Goal: Transaction & Acquisition: Book appointment/travel/reservation

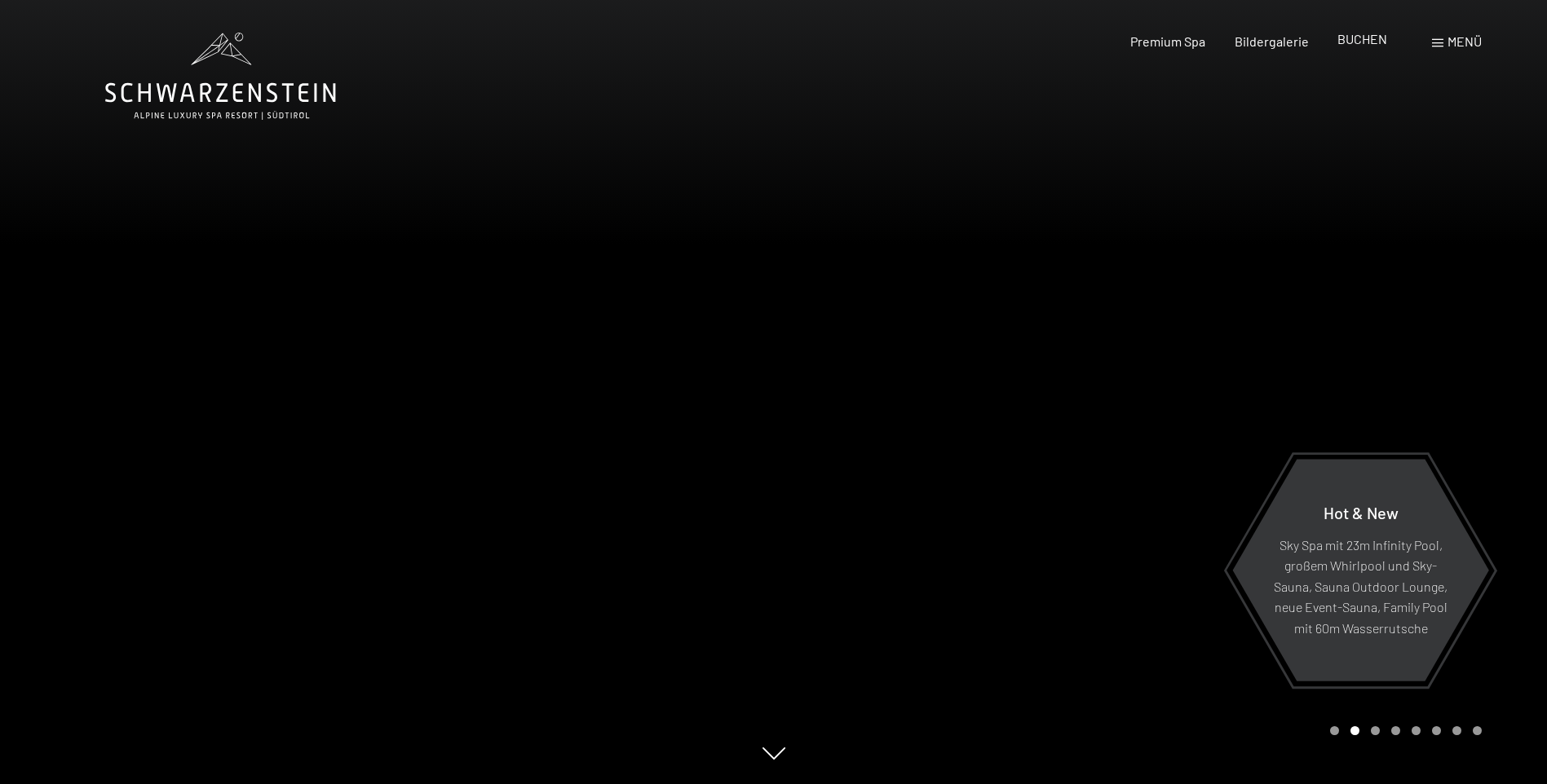
click at [1367, 37] on span "BUCHEN" at bounding box center [1362, 38] width 49 height 16
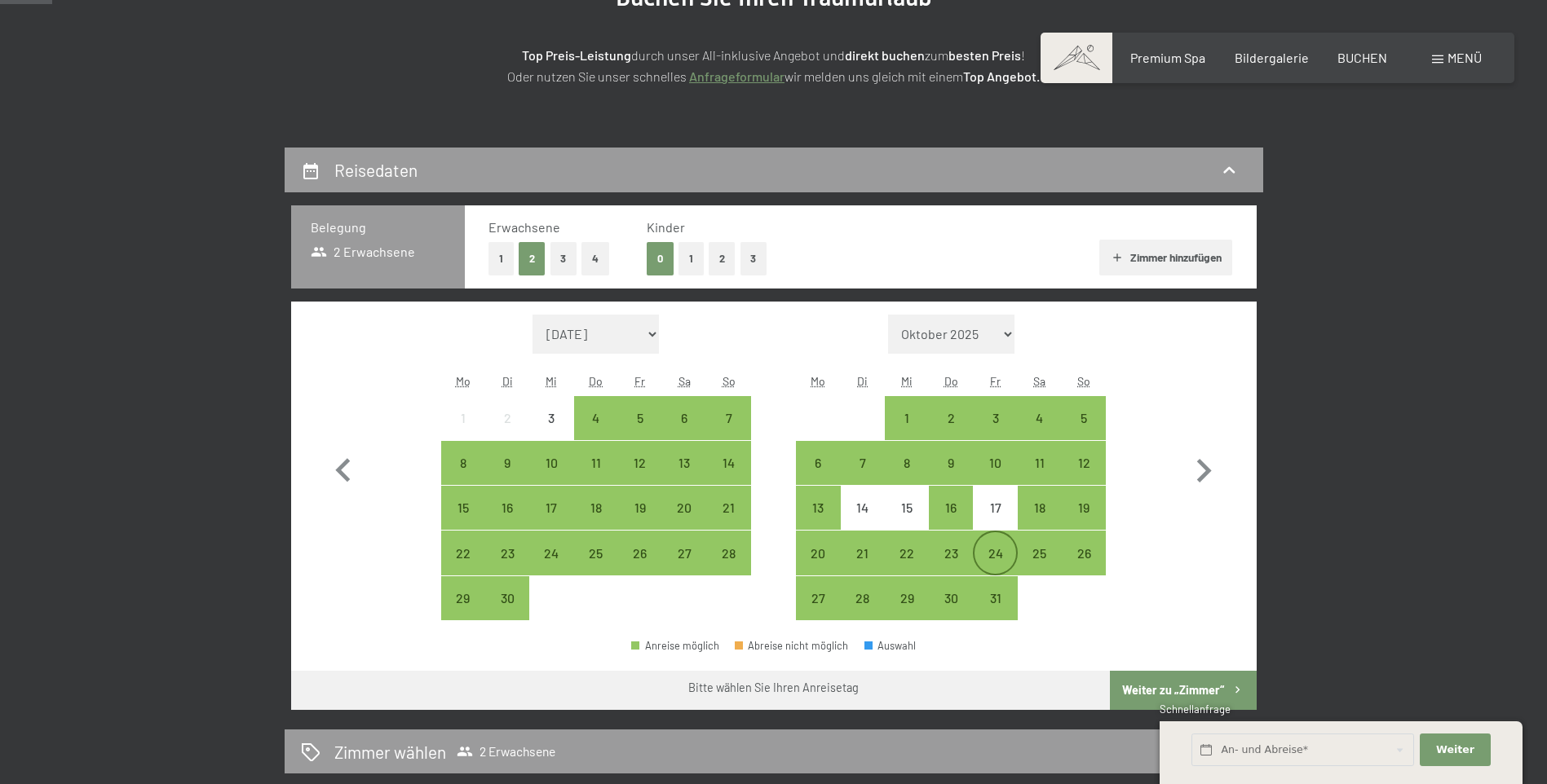
scroll to position [245, 0]
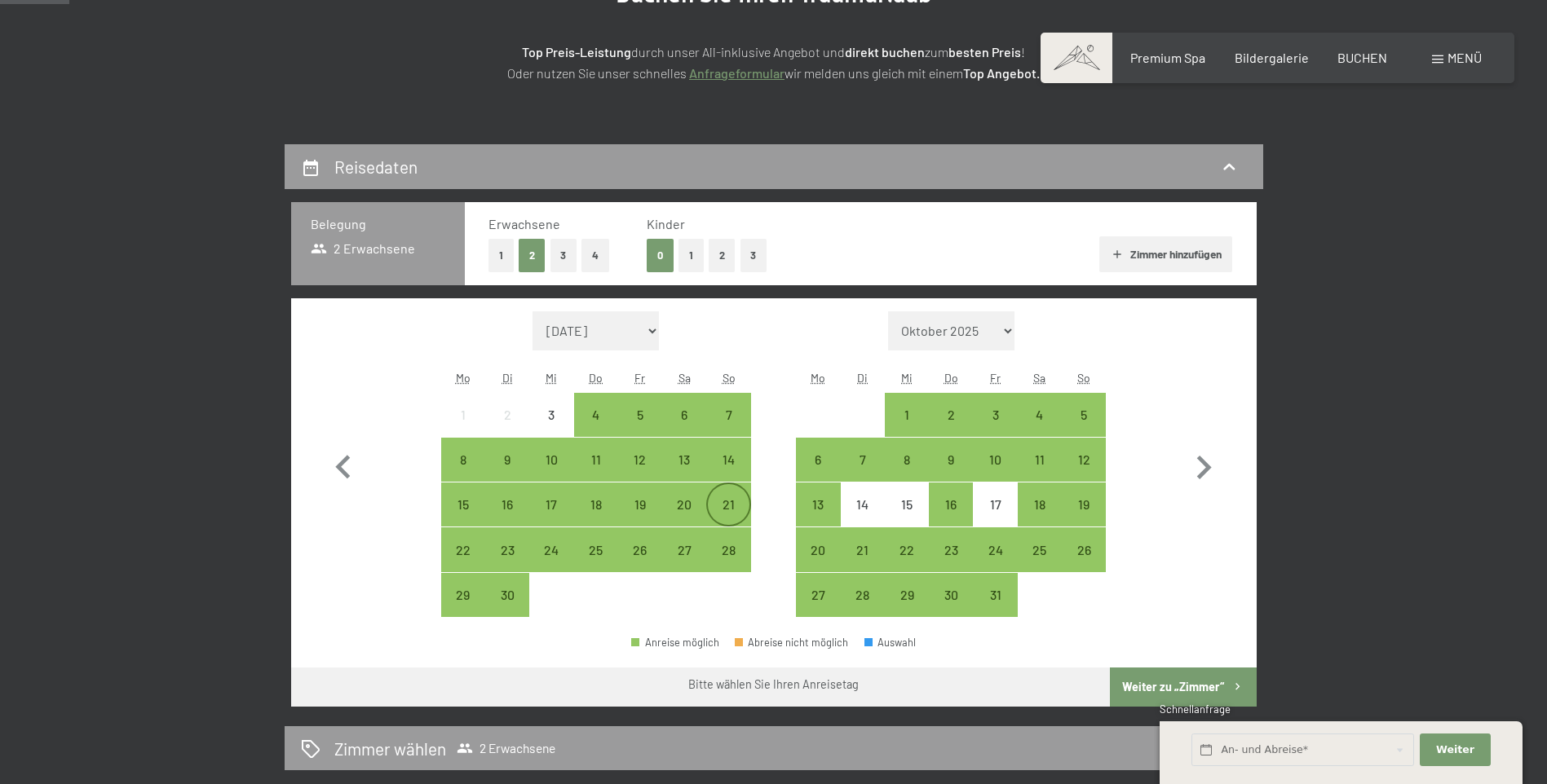
click at [736, 504] on div "21" at bounding box center [728, 519] width 41 height 41
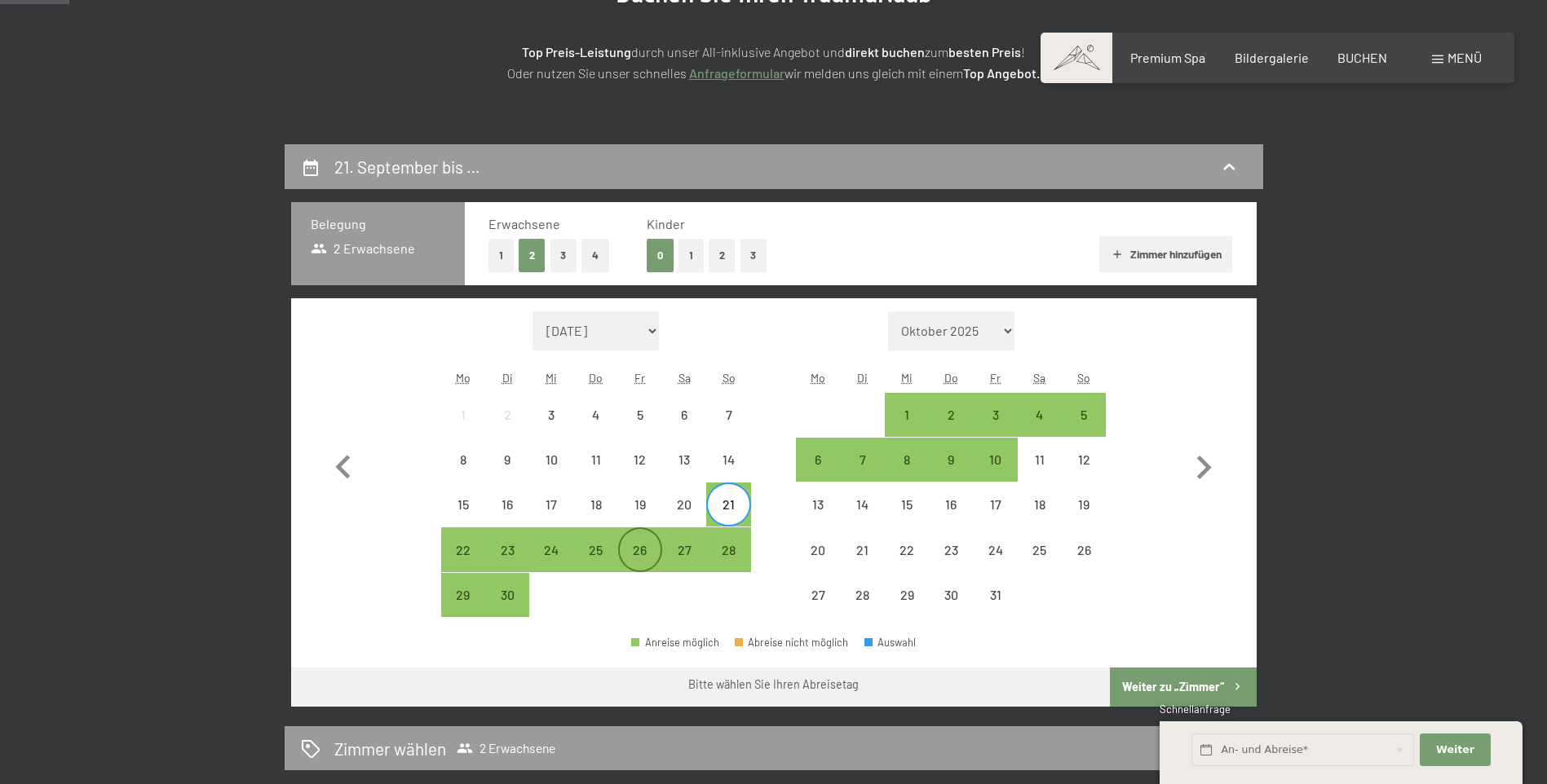
click at [639, 547] on div "26" at bounding box center [640, 564] width 41 height 41
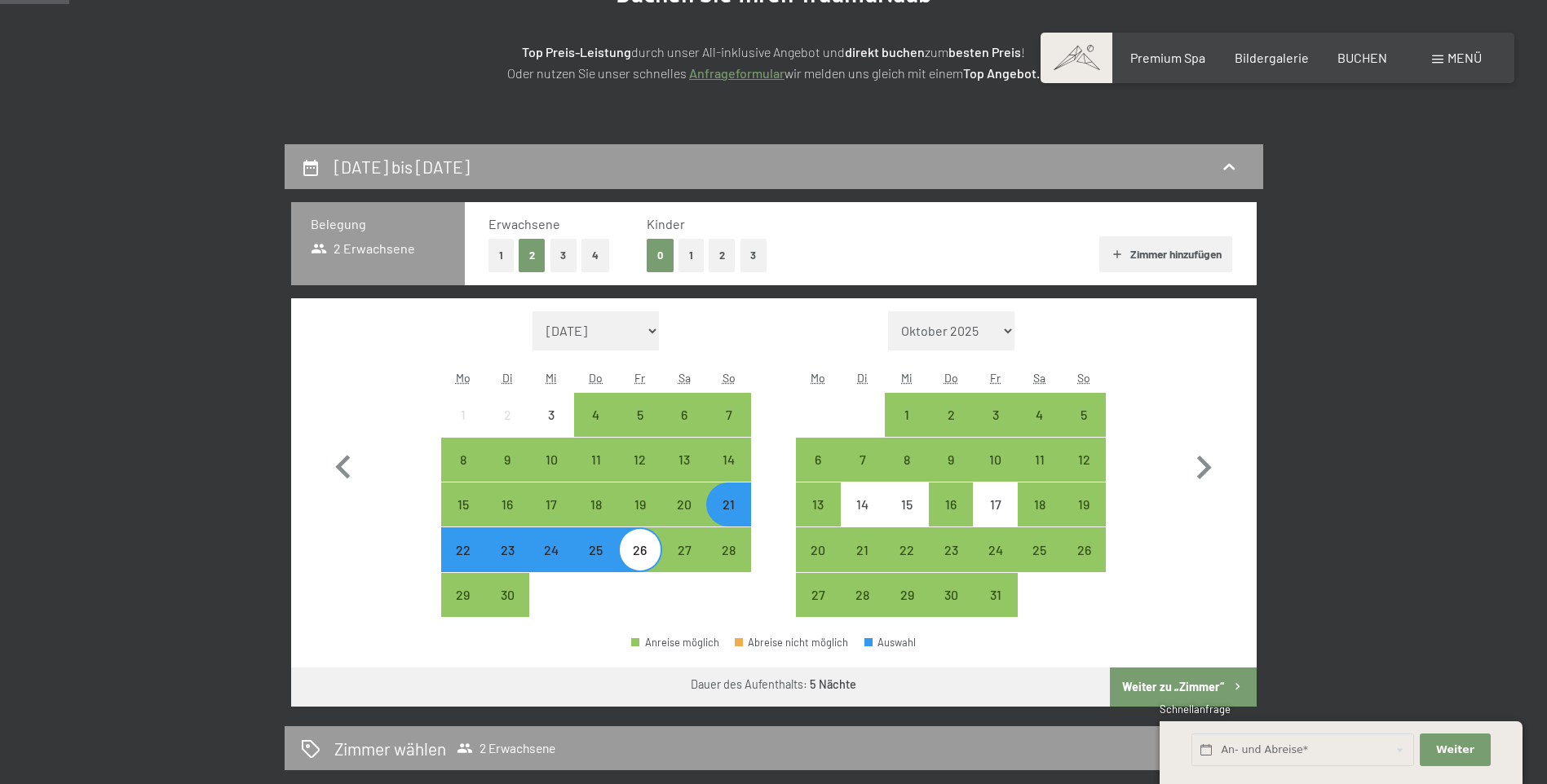
click at [1174, 678] on button "Weiter zu „Zimmer“" at bounding box center [1183, 687] width 146 height 39
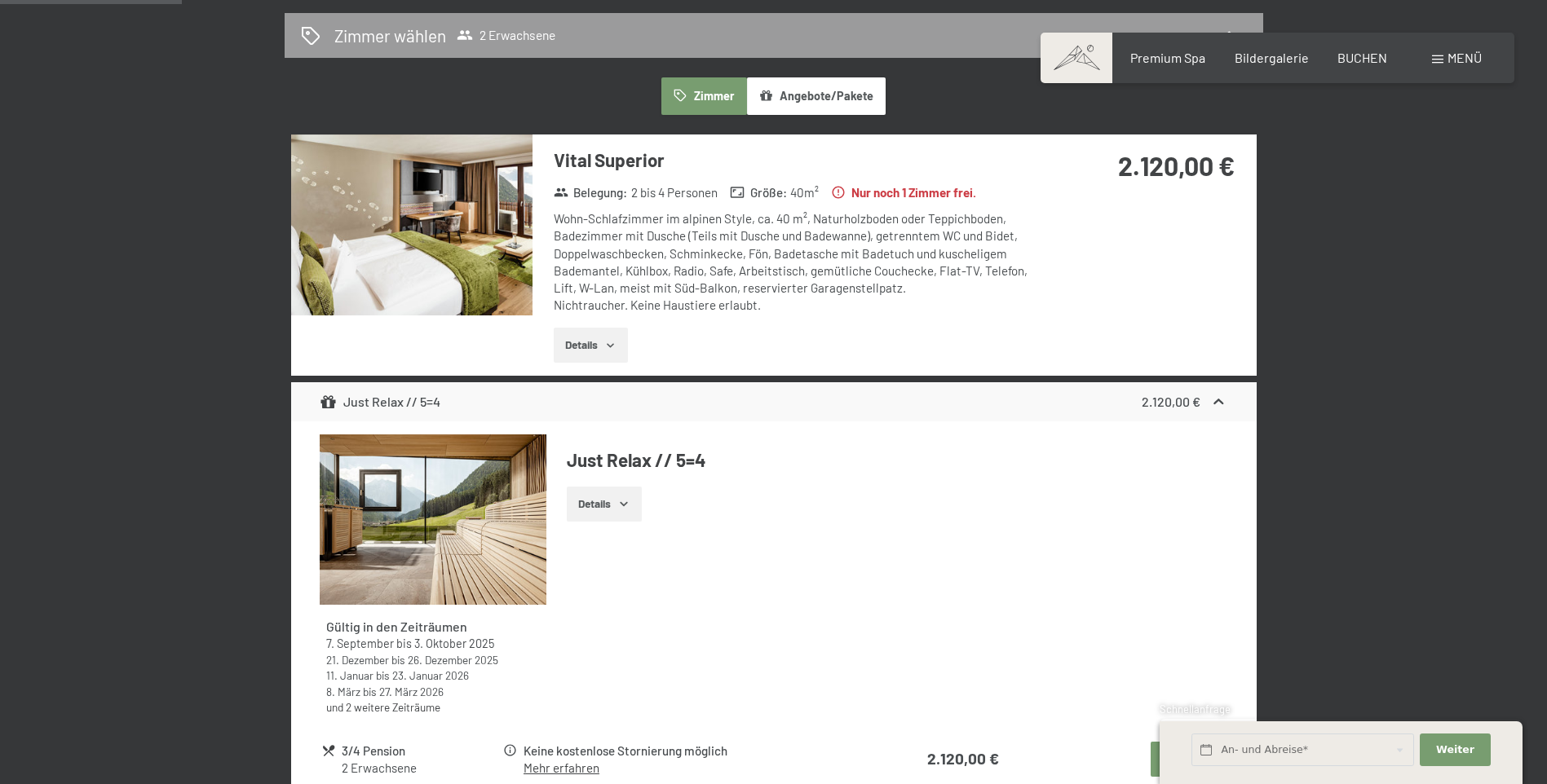
scroll to position [389, 0]
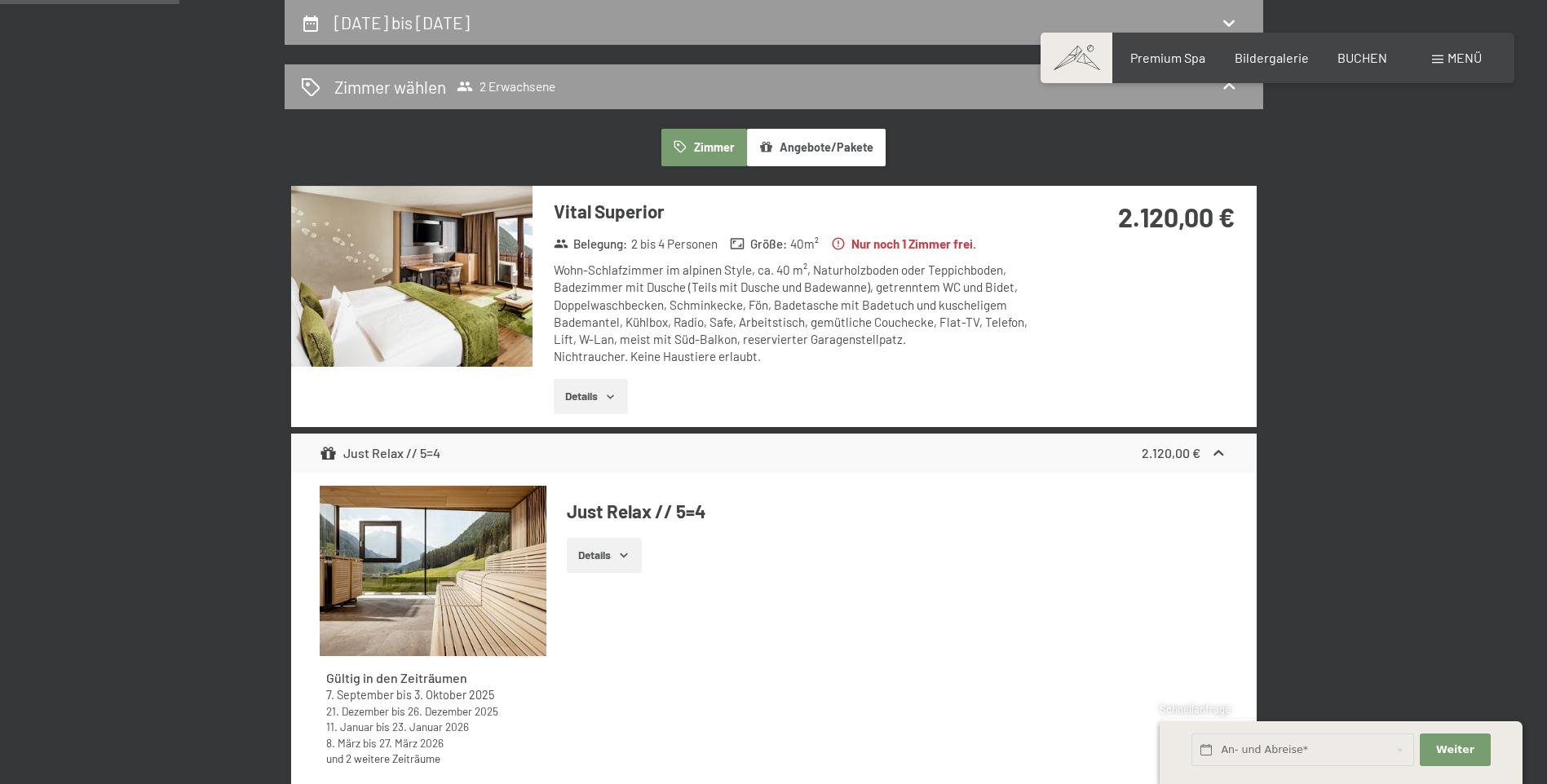
click at [816, 143] on button "Angebote/Pakete" at bounding box center [816, 147] width 139 height 37
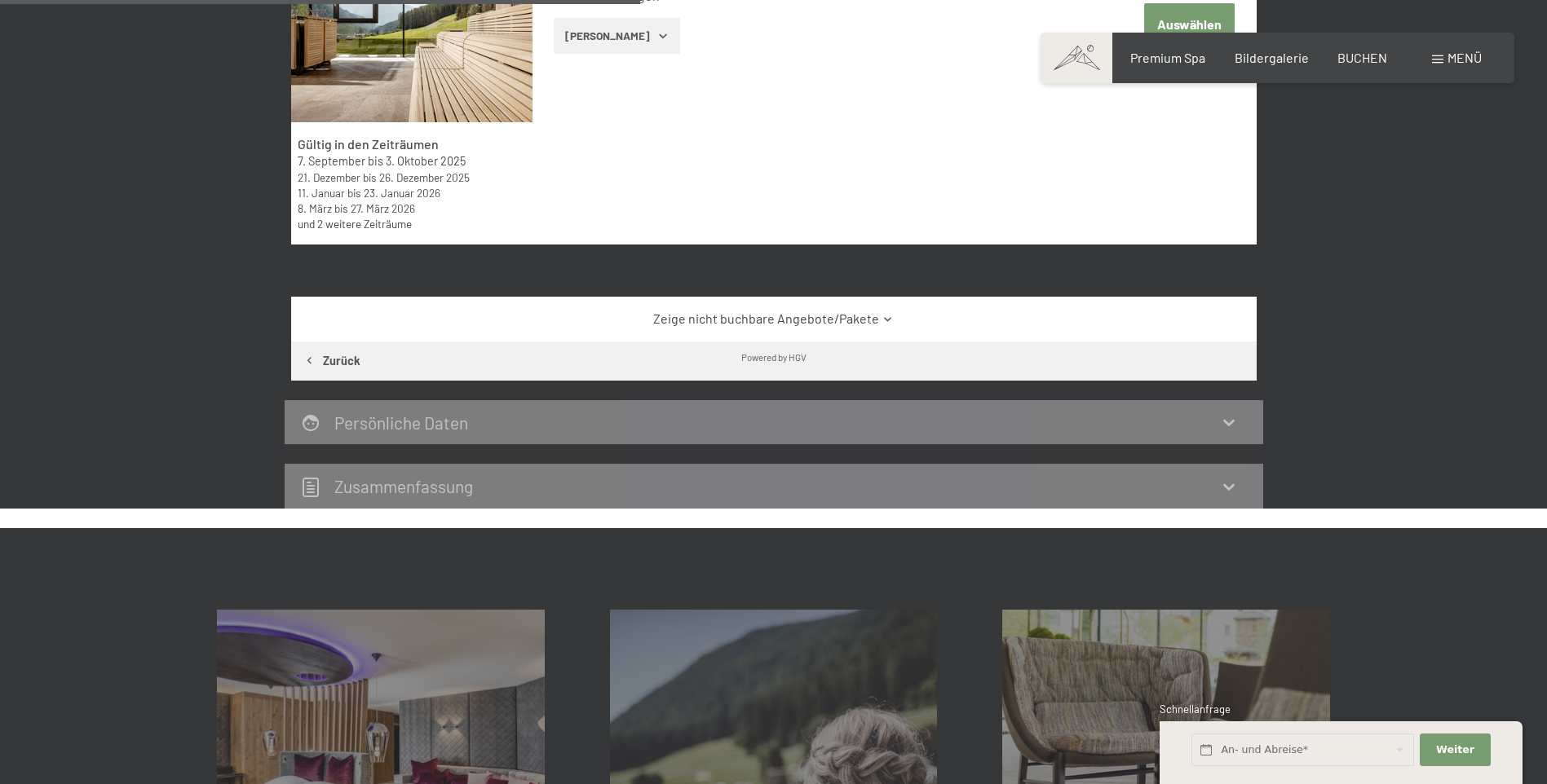
scroll to position [878, 0]
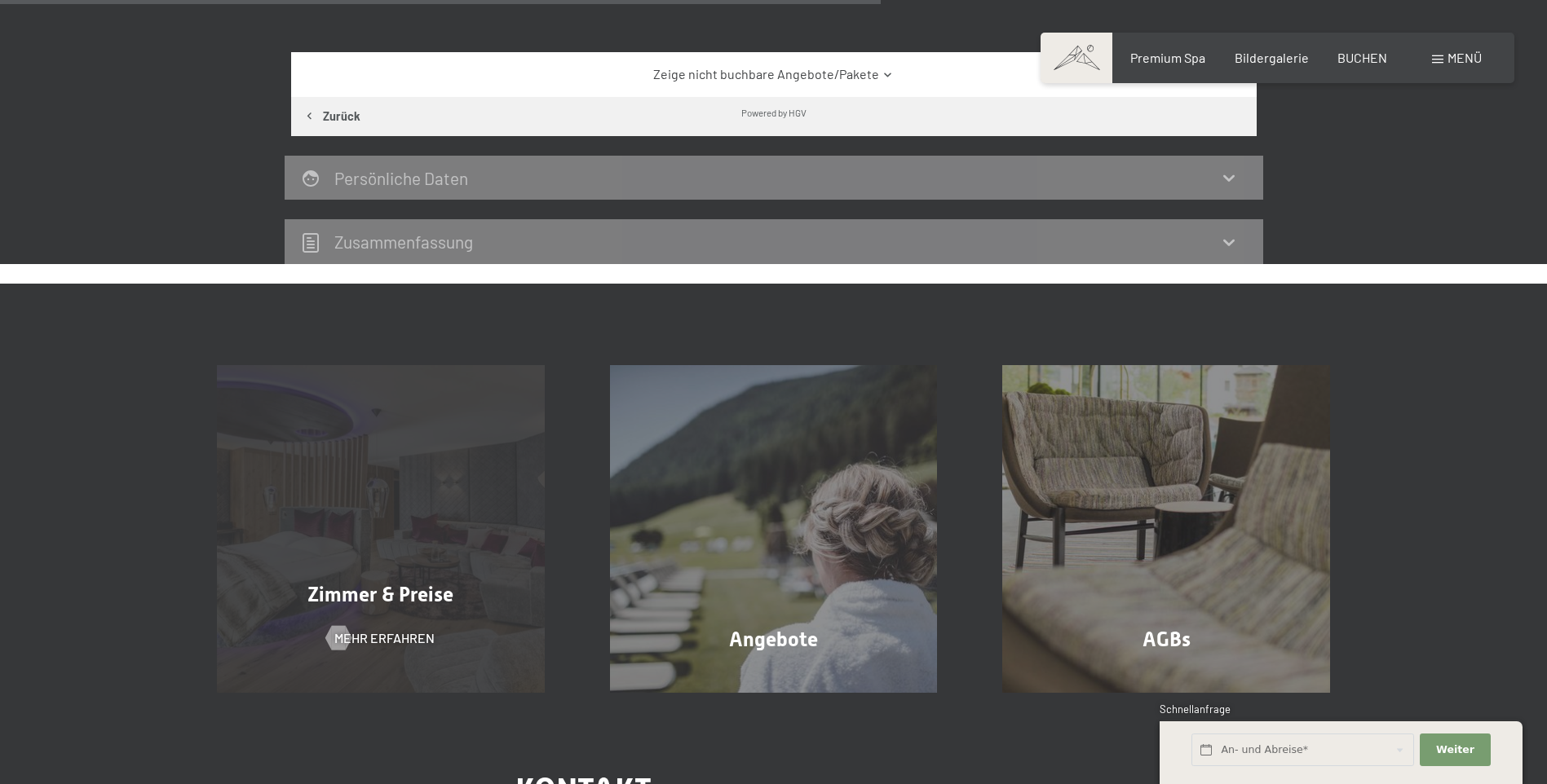
click at [414, 534] on div "Zimmer & Preise Mehr erfahren" at bounding box center [381, 529] width 393 height 328
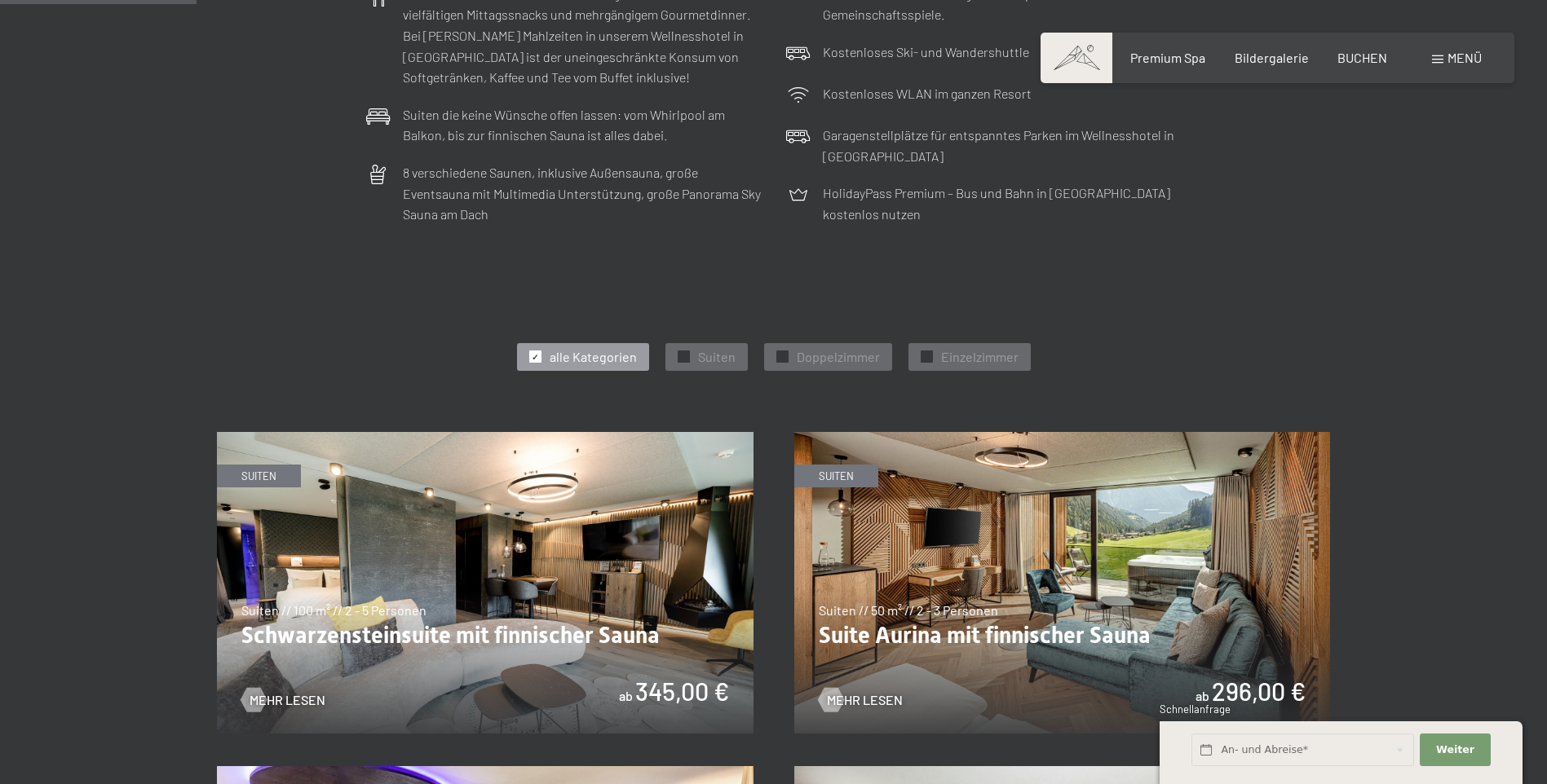
scroll to position [897, 0]
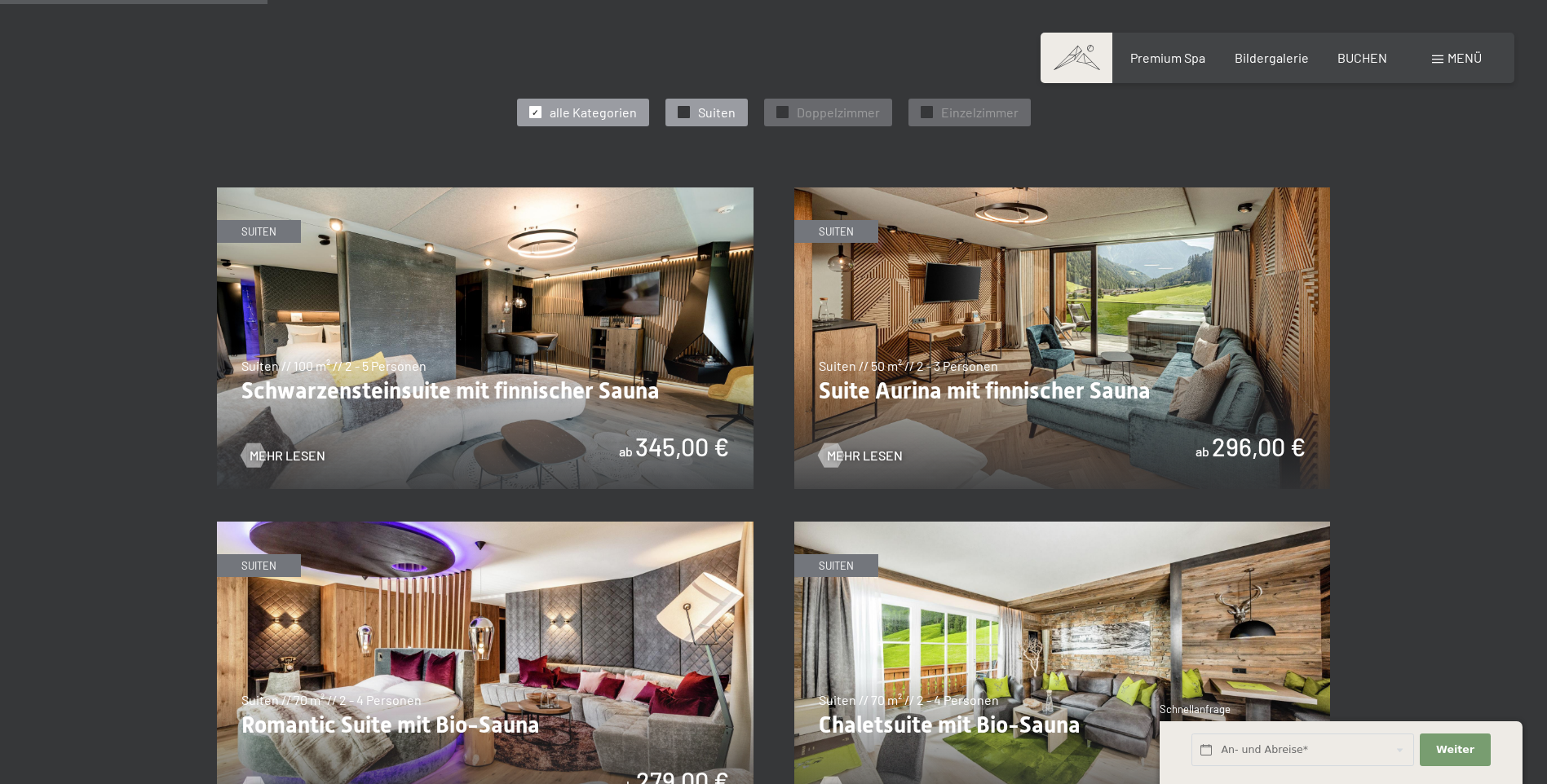
click at [686, 107] on span "✓" at bounding box center [683, 113] width 7 height 11
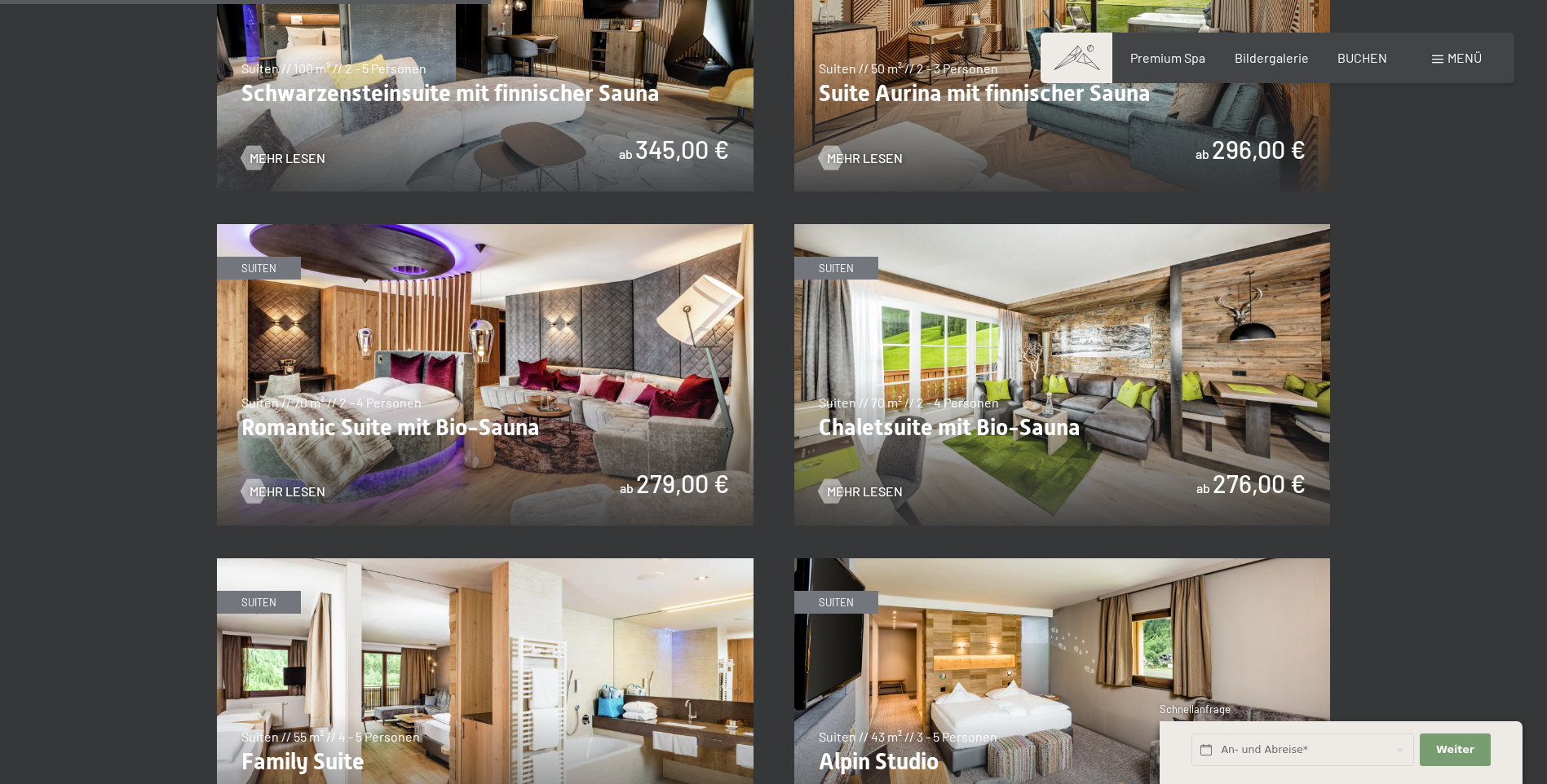
scroll to position [1223, 0]
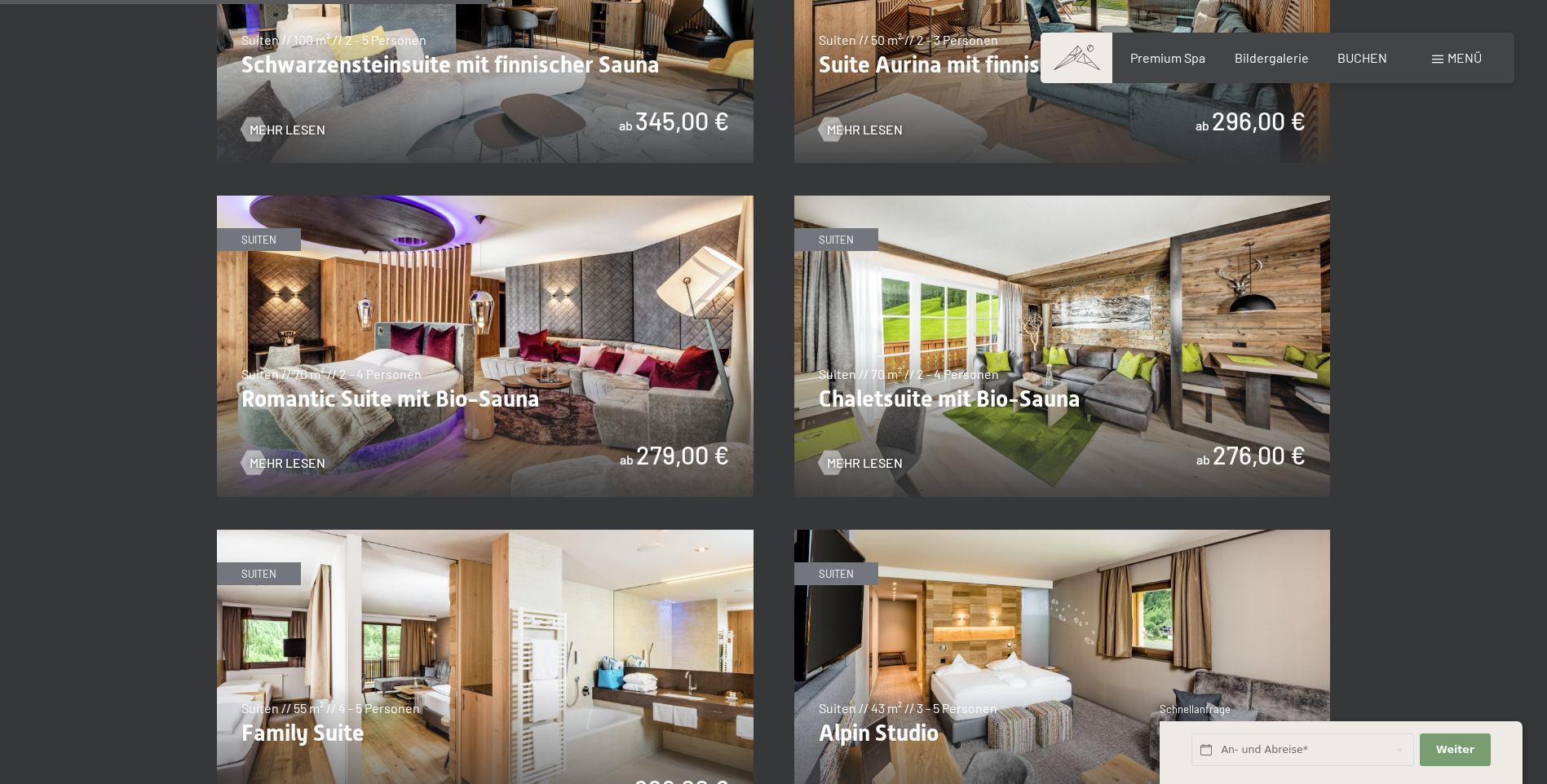
click at [485, 374] on img at bounding box center [485, 346] width 536 height 302
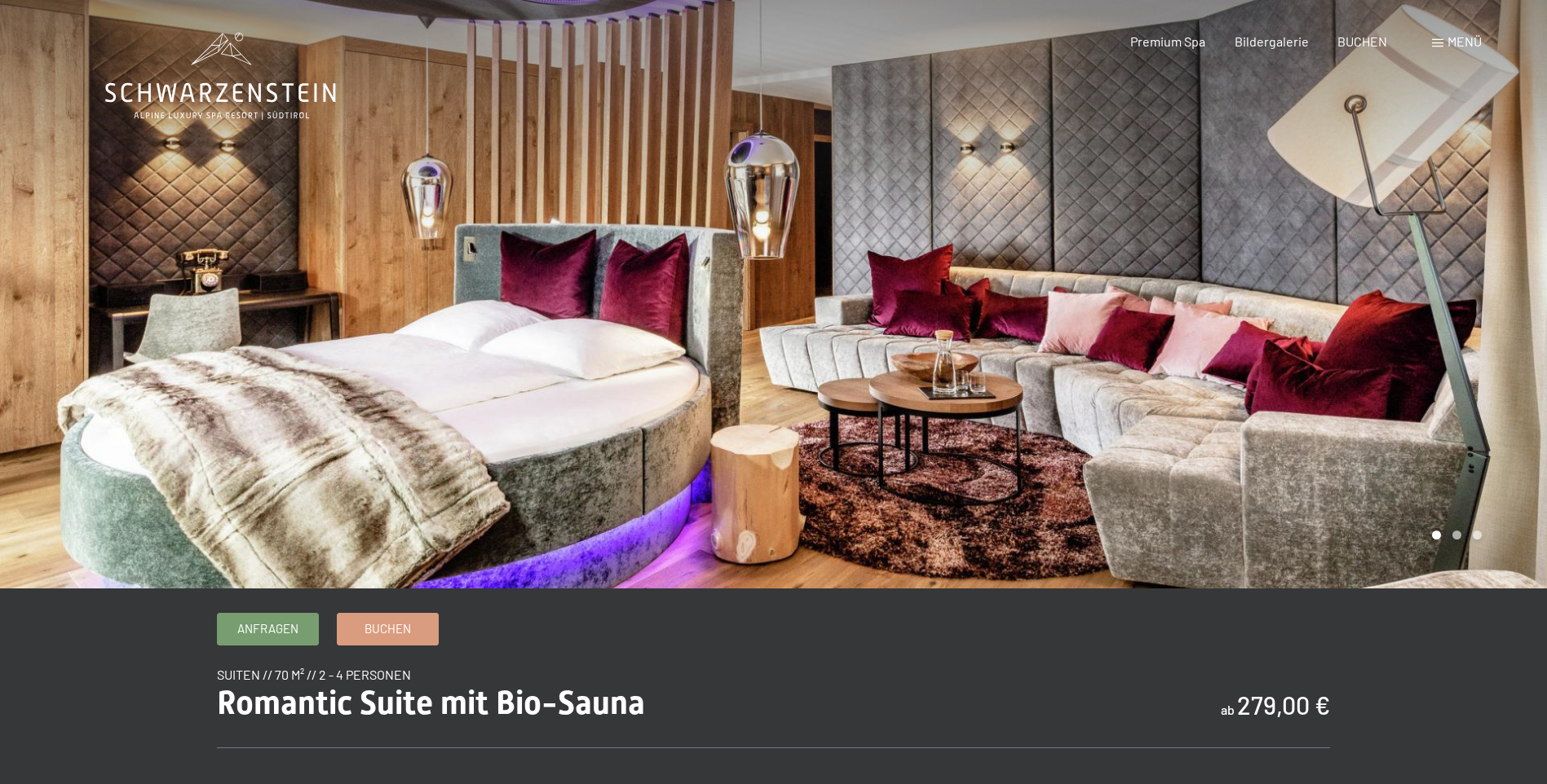
click at [1523, 336] on div at bounding box center [1160, 294] width 774 height 588
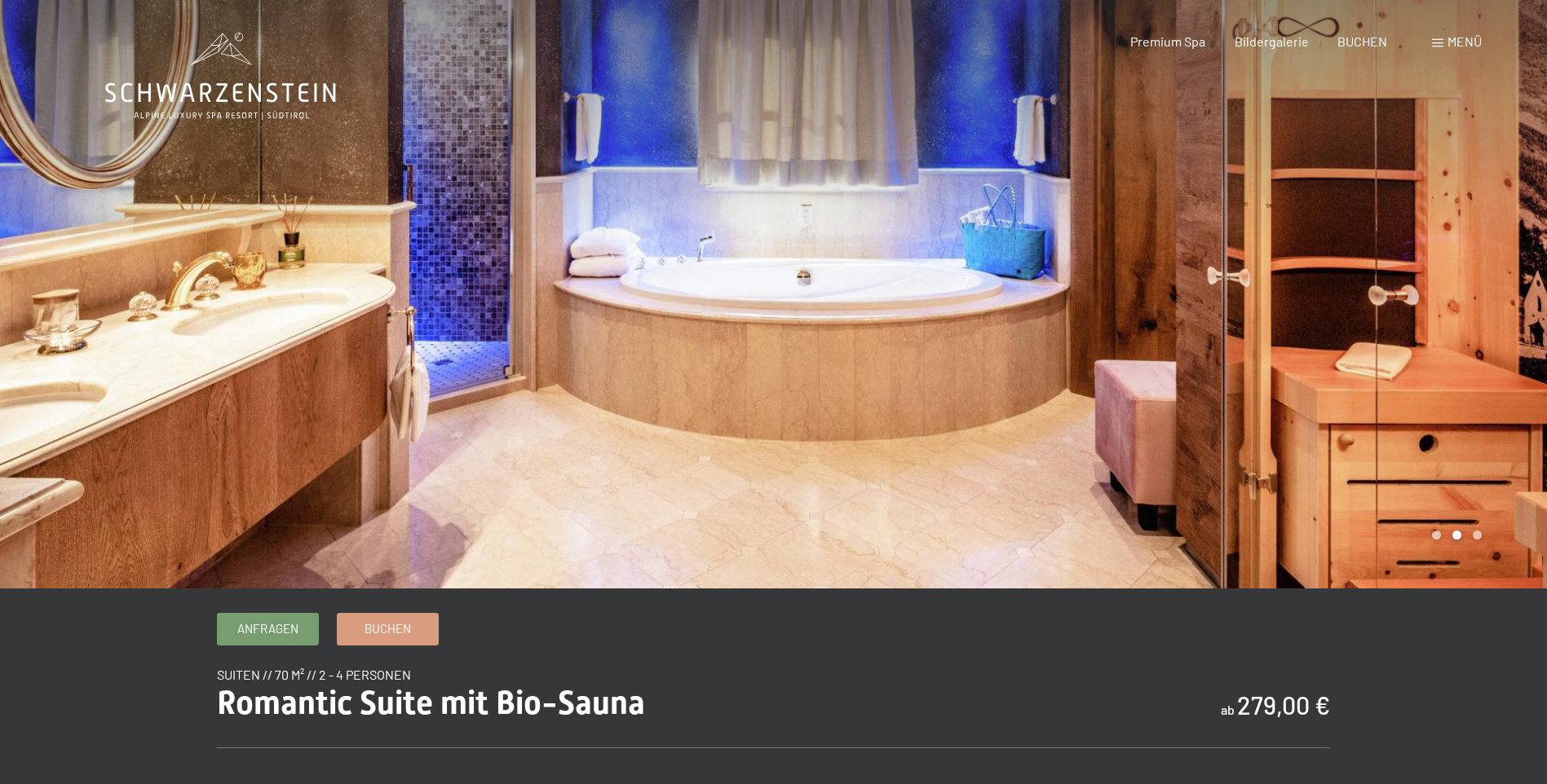
click at [1524, 335] on div at bounding box center [1160, 294] width 774 height 588
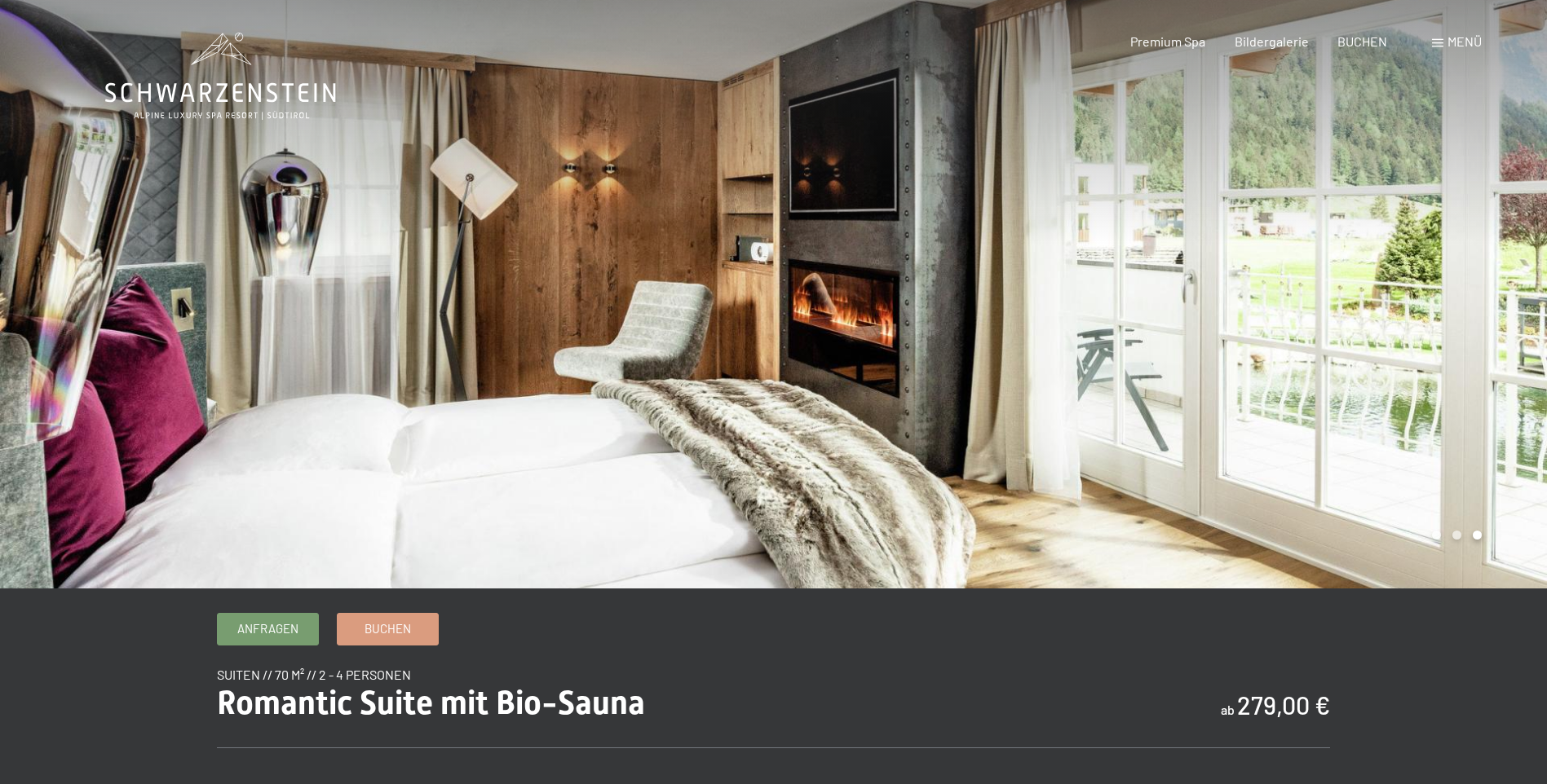
click at [1524, 335] on div at bounding box center [1160, 294] width 774 height 588
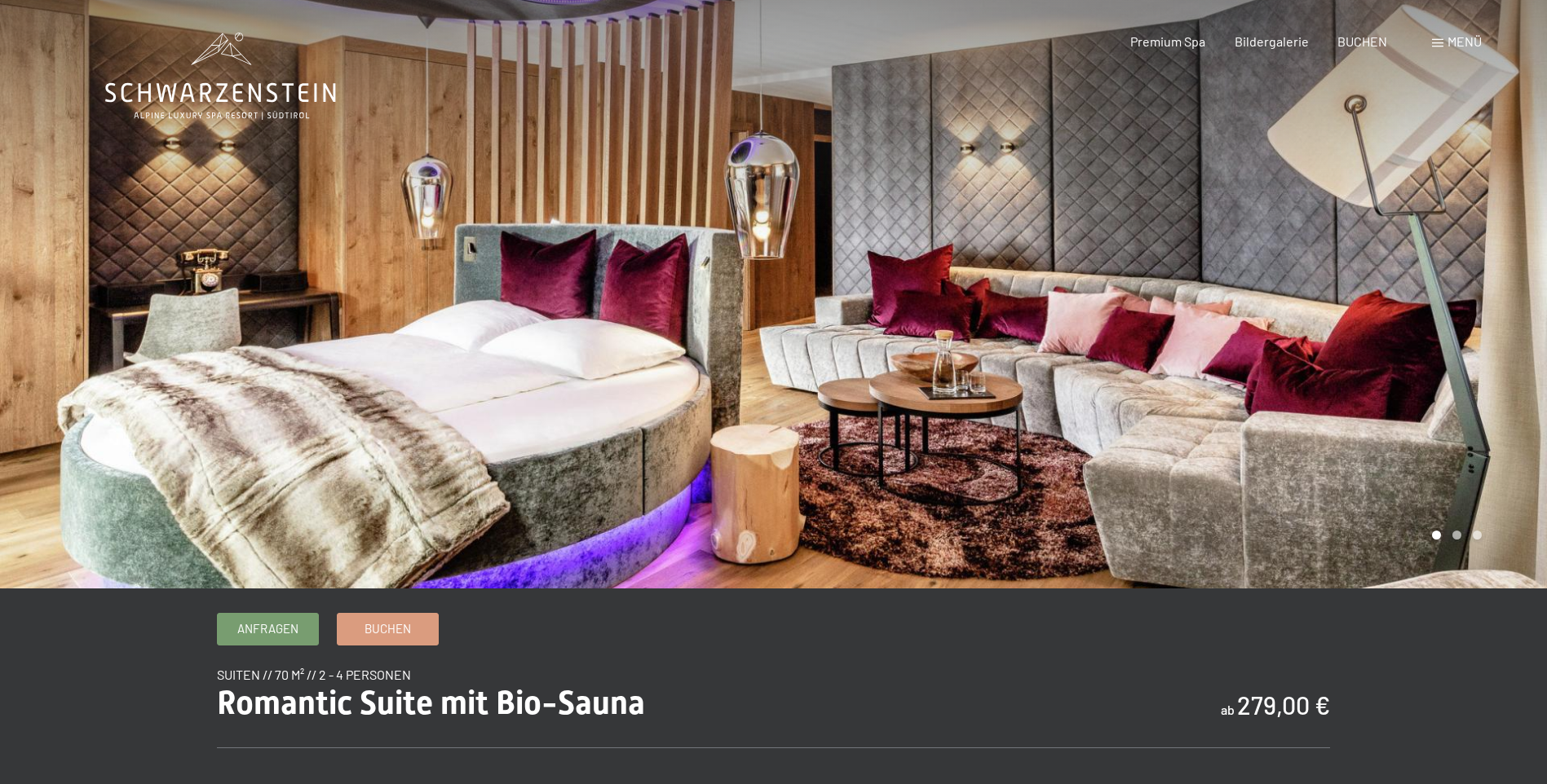
click at [1524, 335] on div at bounding box center [1160, 294] width 774 height 588
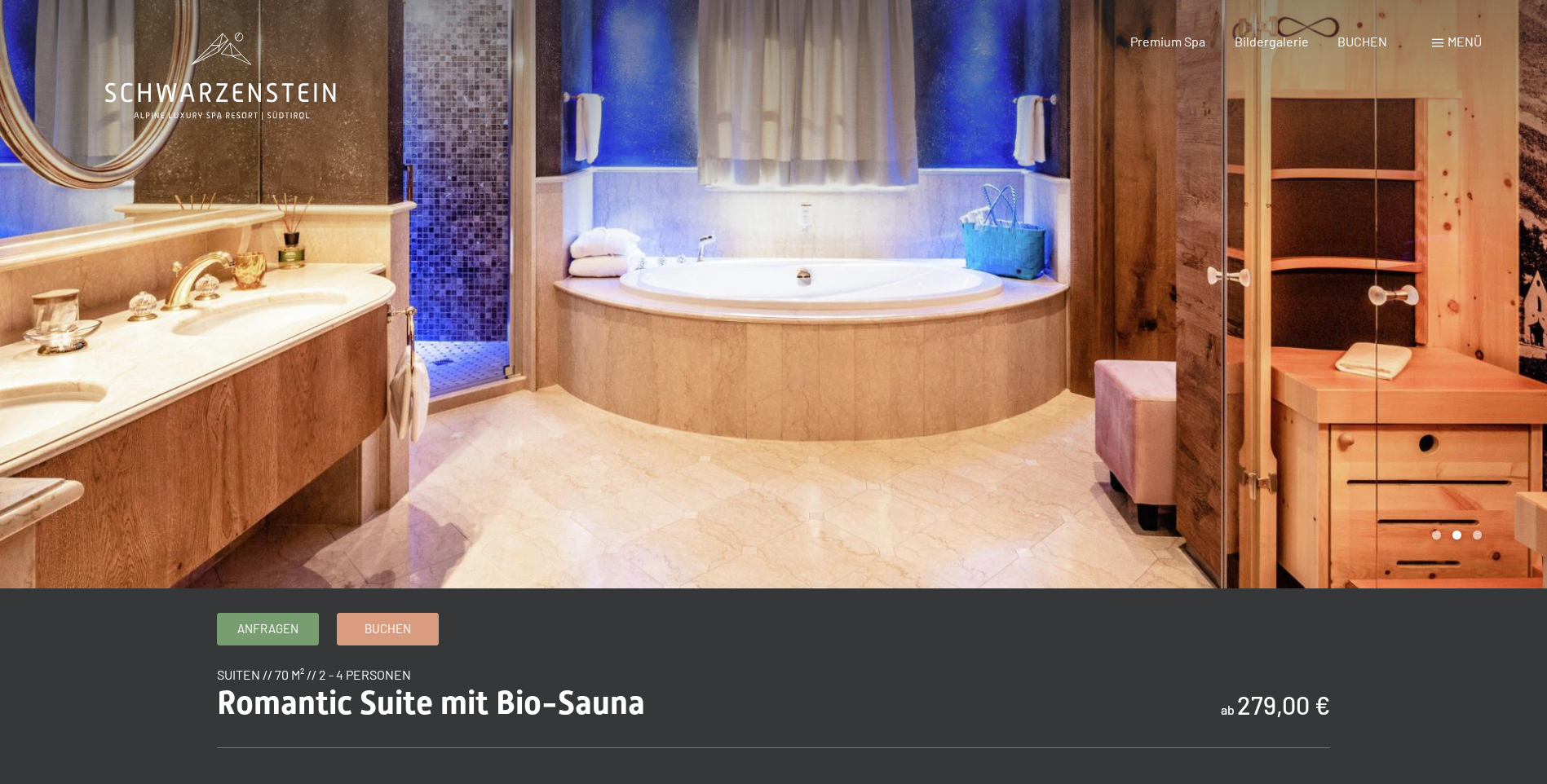
click at [1524, 335] on div at bounding box center [1160, 294] width 774 height 588
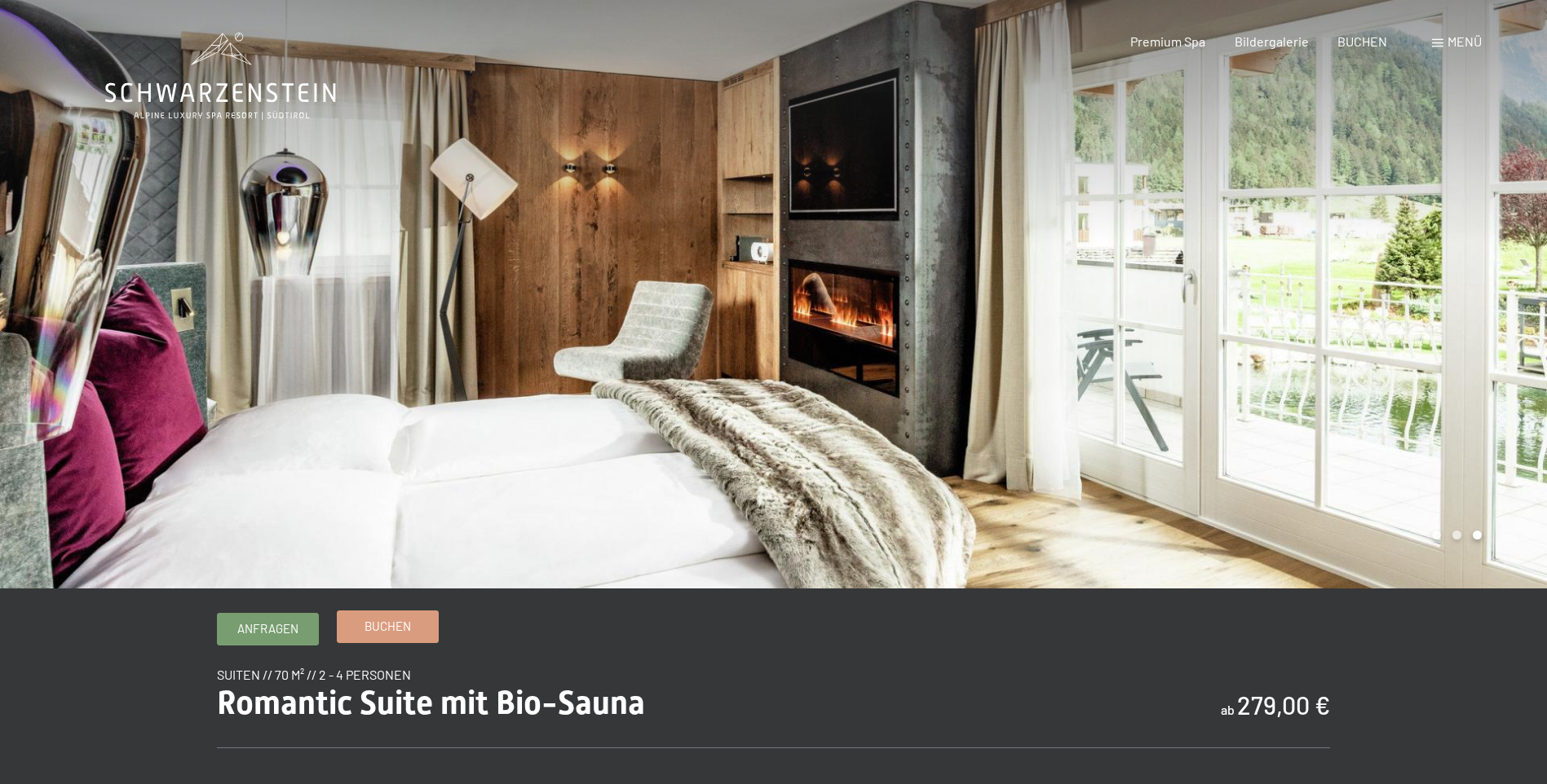
click at [405, 627] on span "Buchen" at bounding box center [387, 627] width 47 height 17
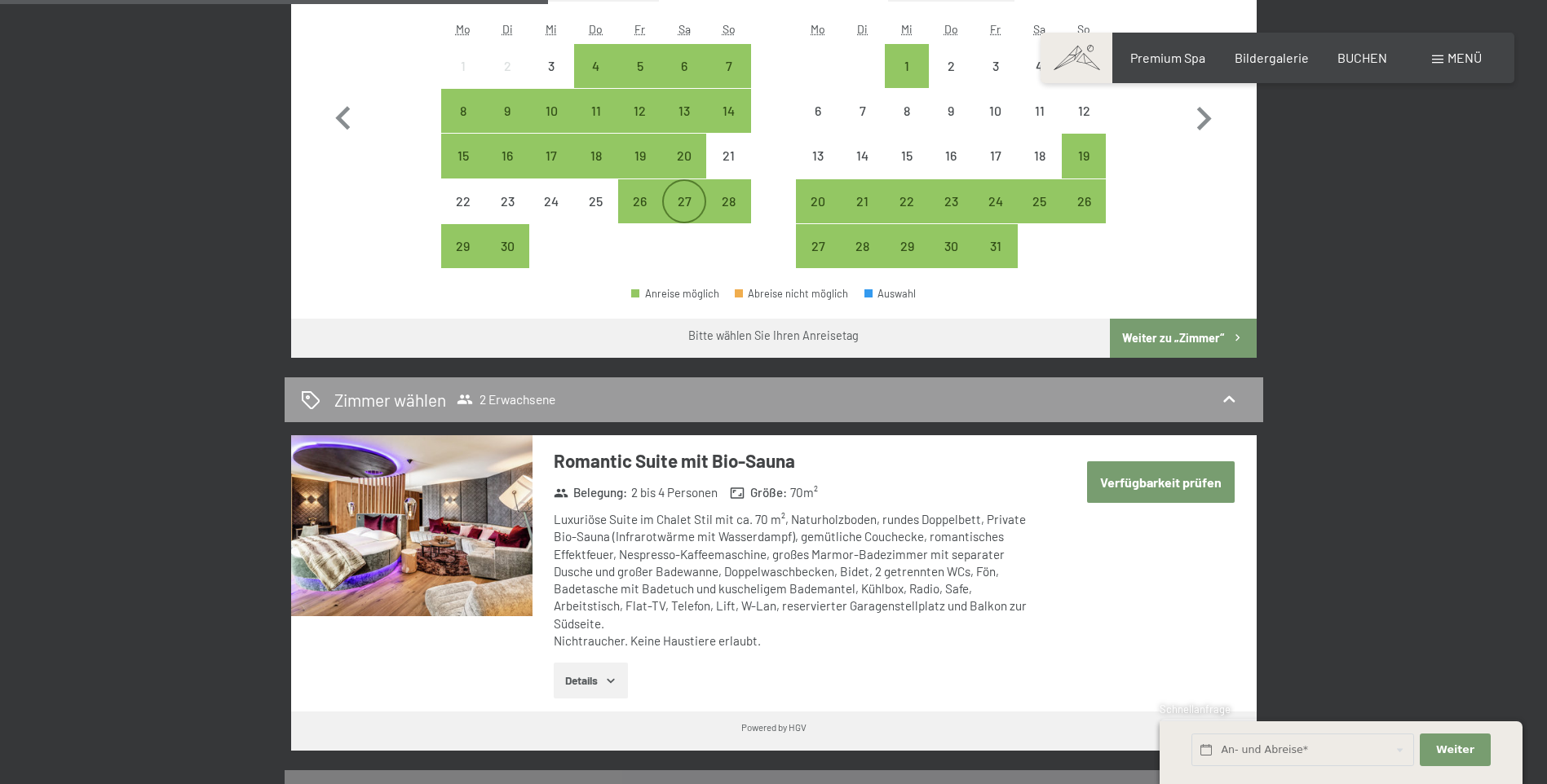
scroll to position [652, 0]
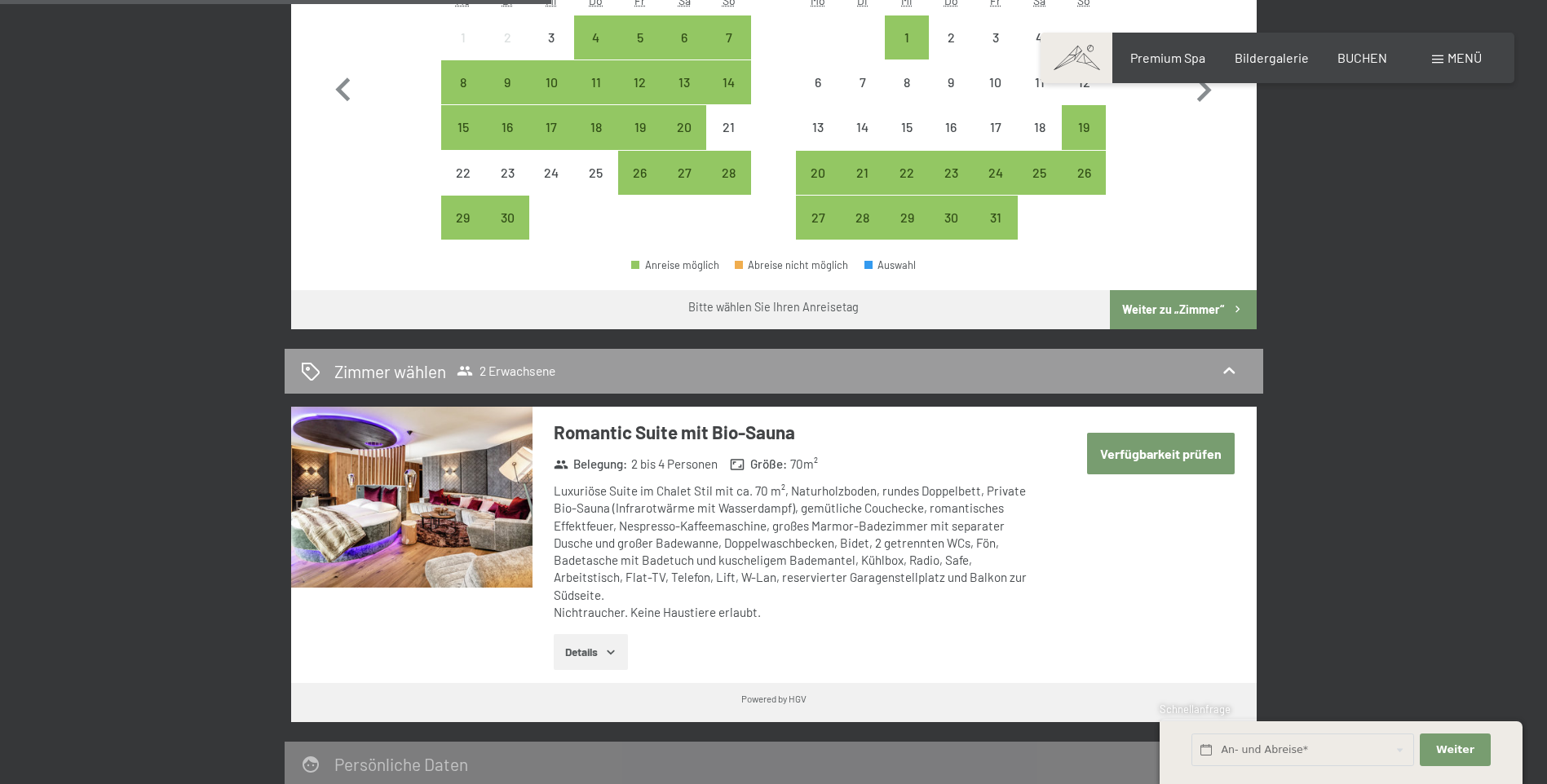
click at [1196, 448] on button "Verfügbarkeit prüfen" at bounding box center [1160, 453] width 147 height 42
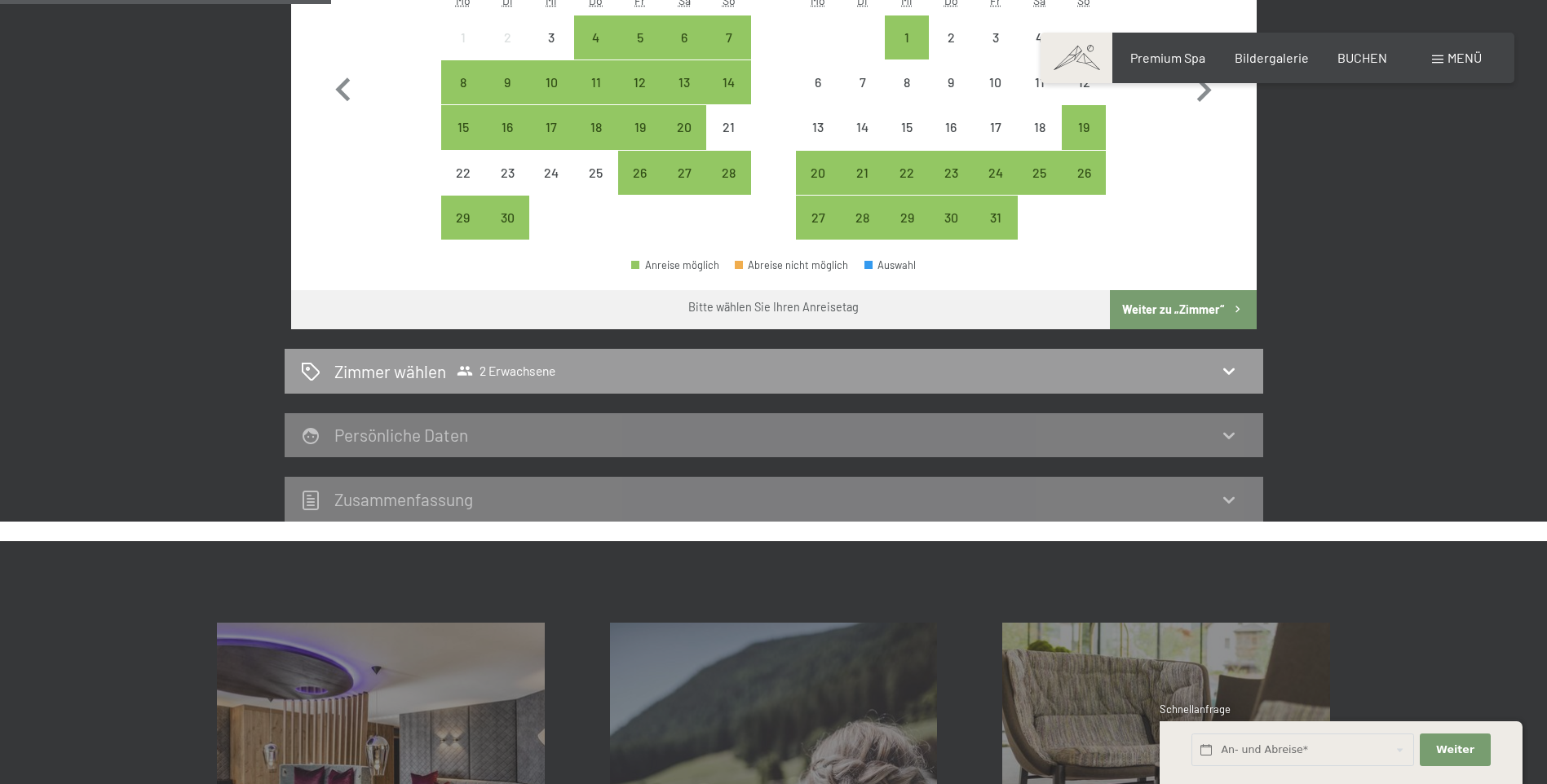
scroll to position [389, 0]
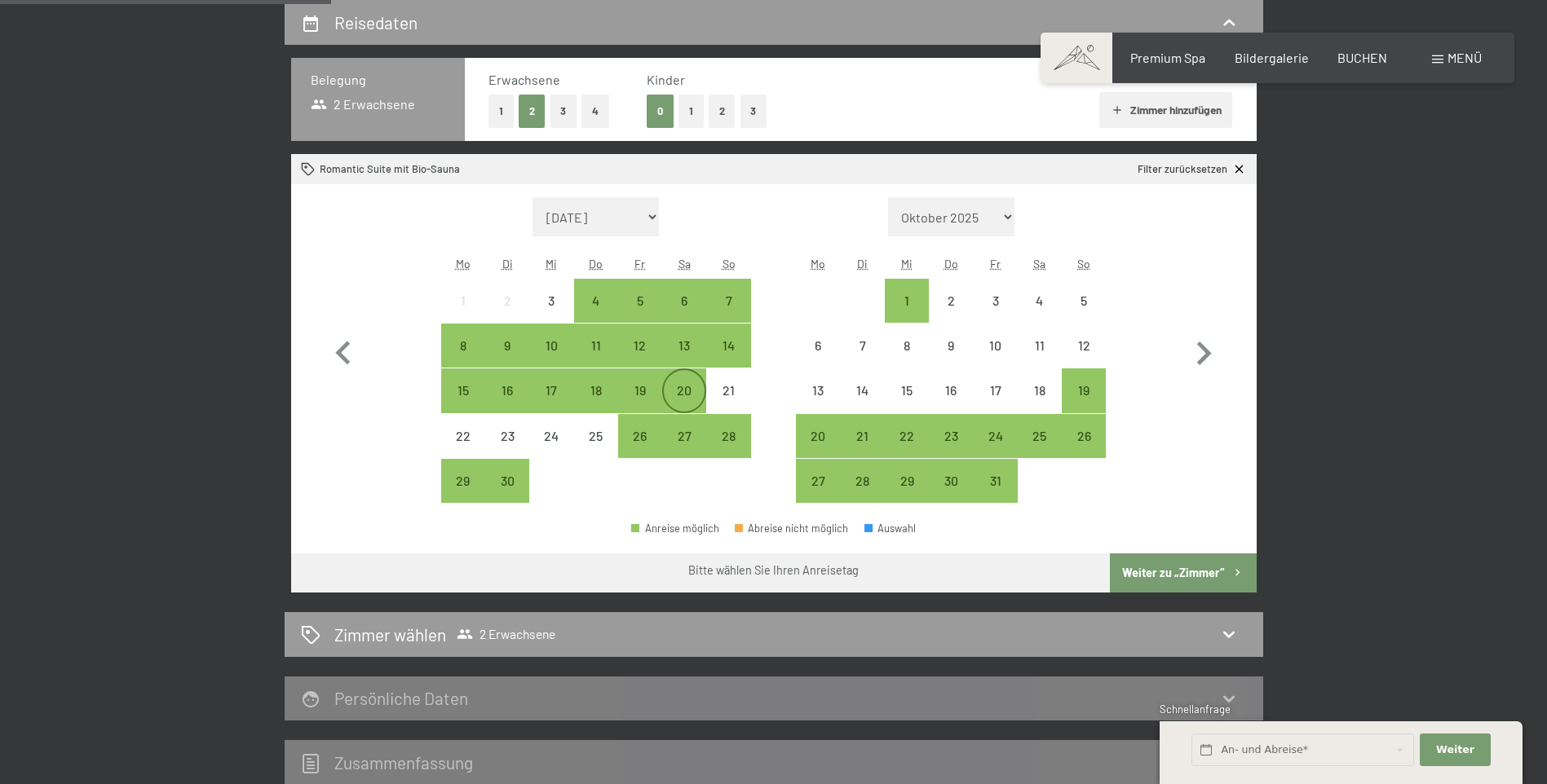
click at [674, 383] on div "20" at bounding box center [685, 390] width 41 height 41
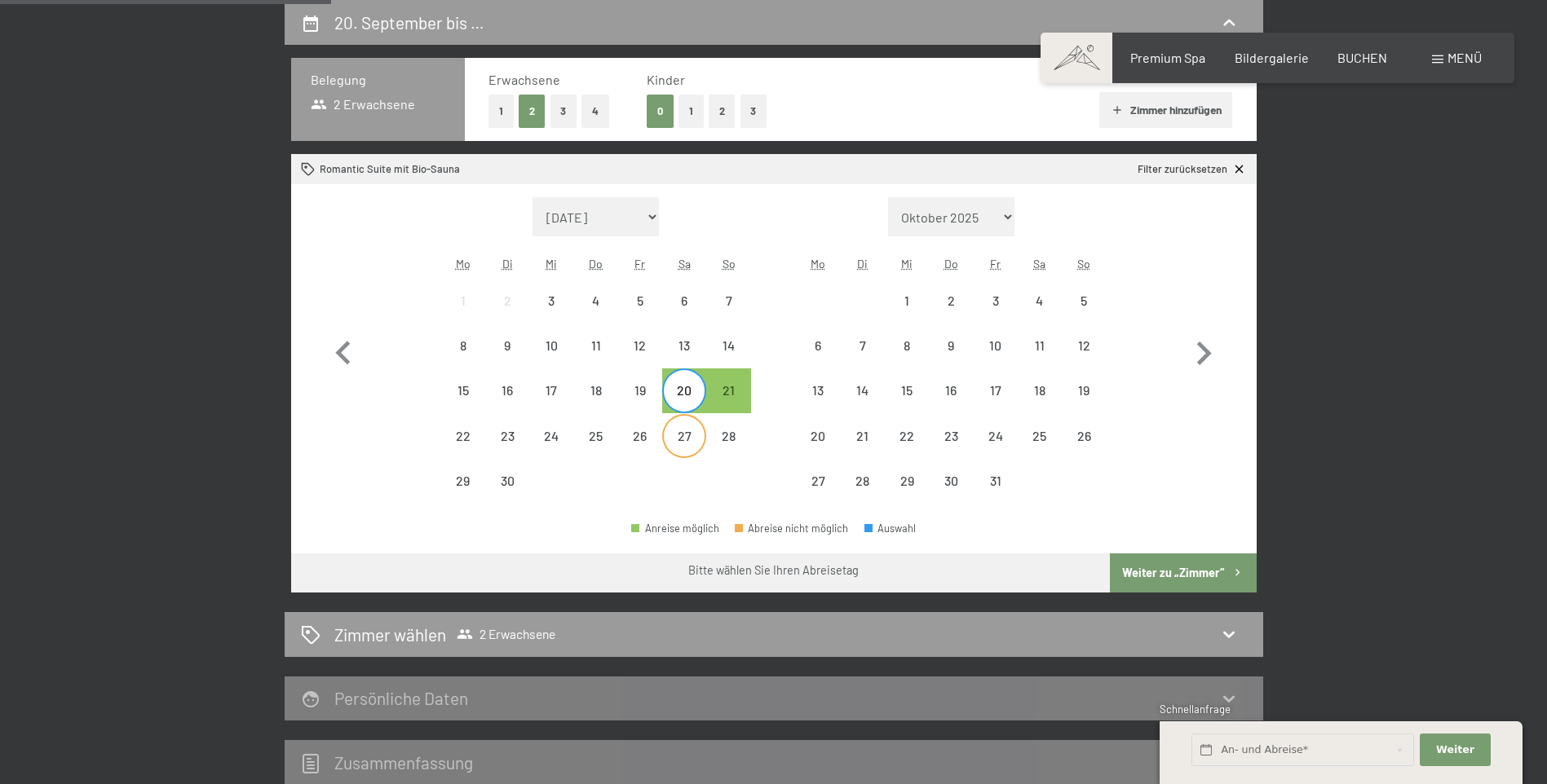
click at [684, 429] on div "27" at bounding box center [685, 450] width 41 height 41
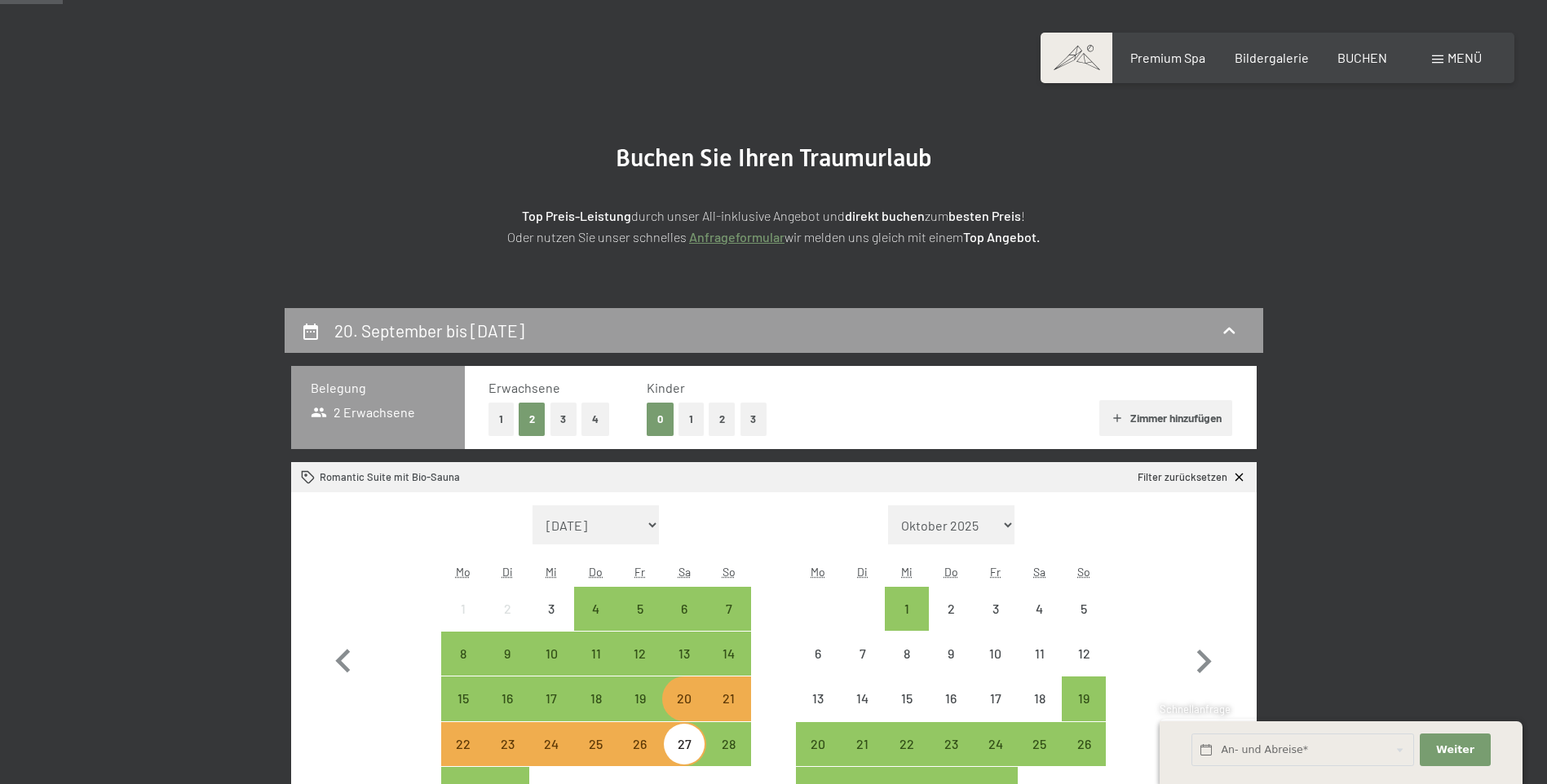
scroll to position [62, 0]
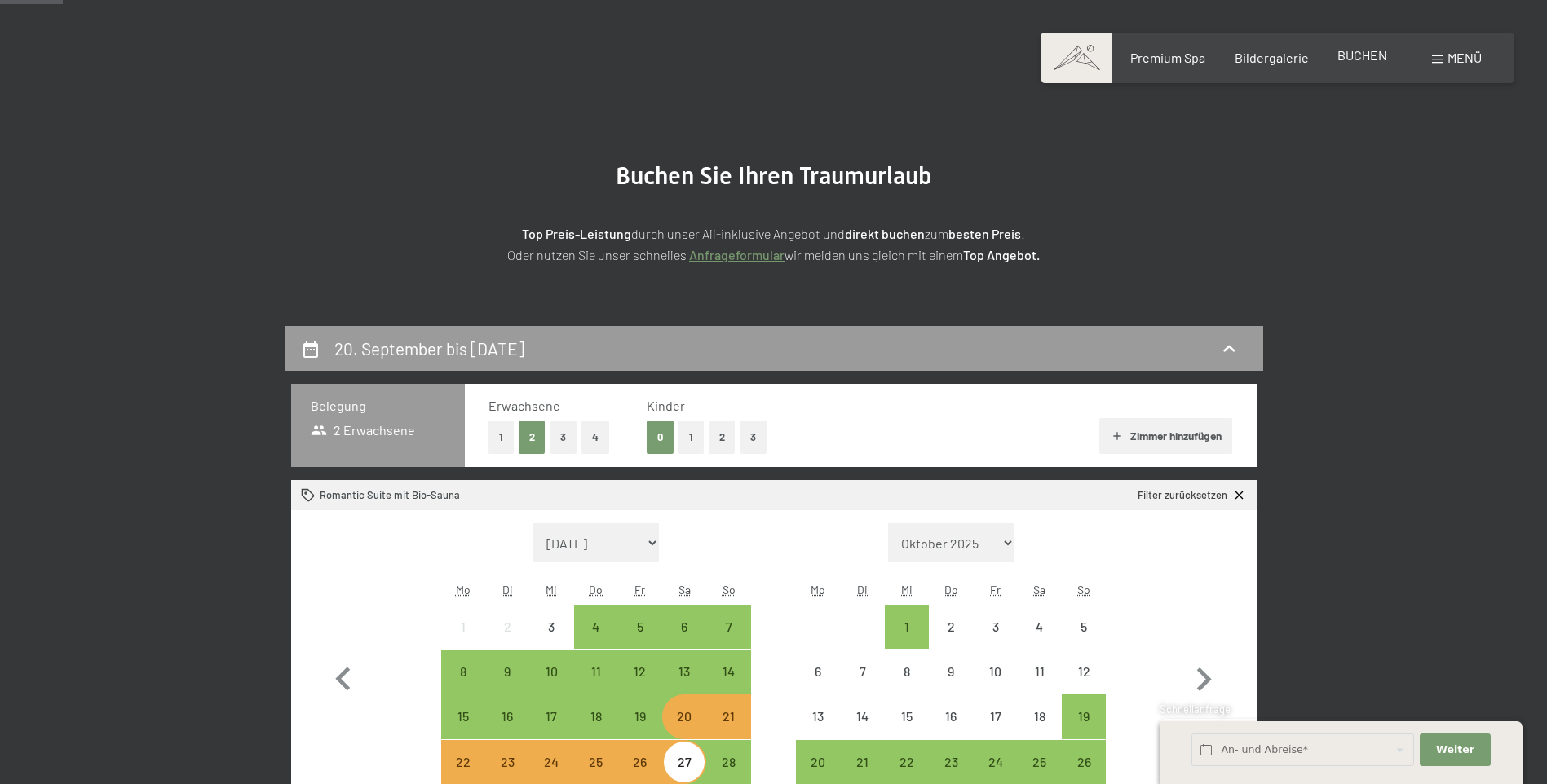
click at [1373, 52] on span "BUCHEN" at bounding box center [1362, 55] width 49 height 16
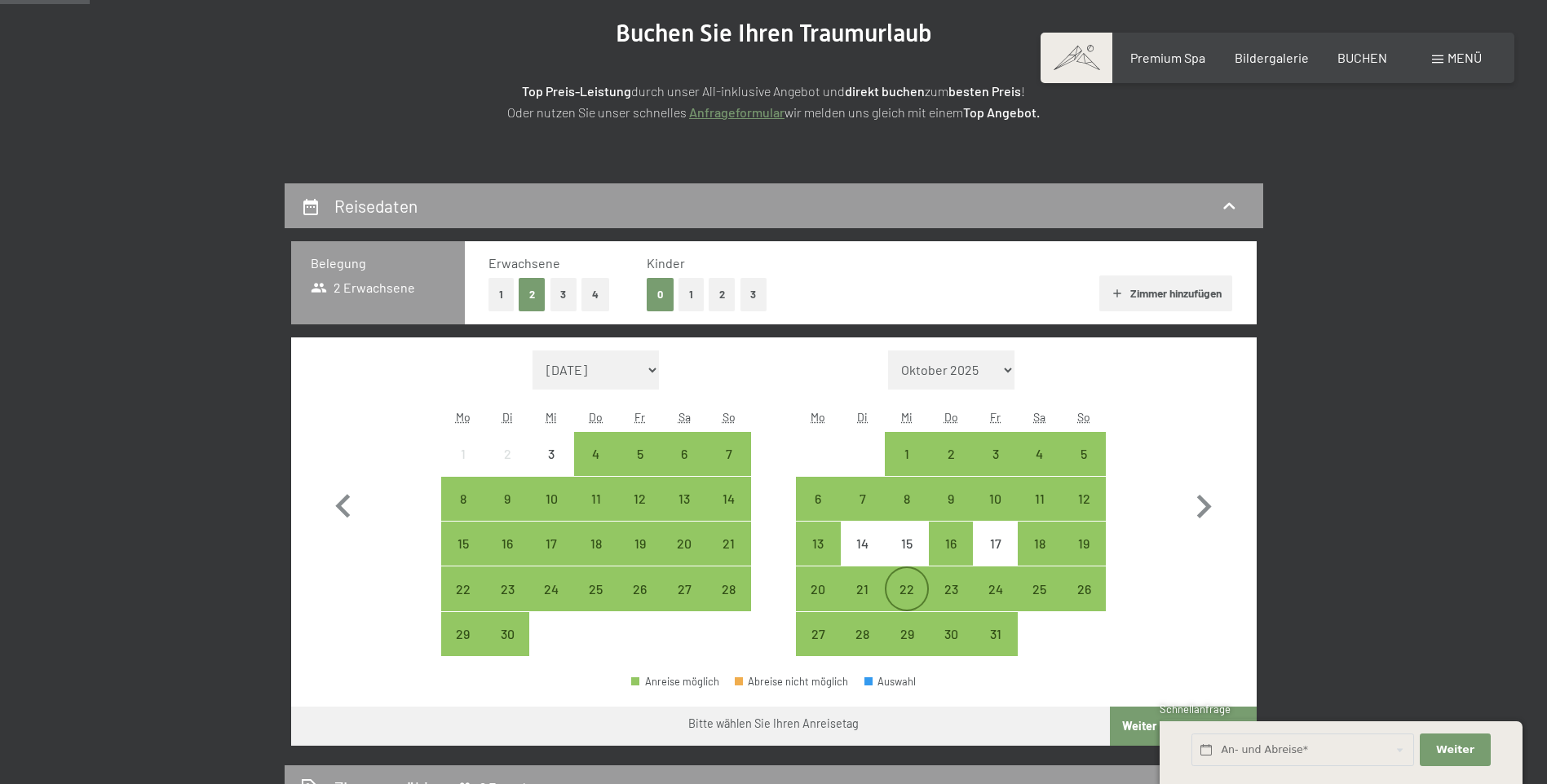
scroll to position [326, 0]
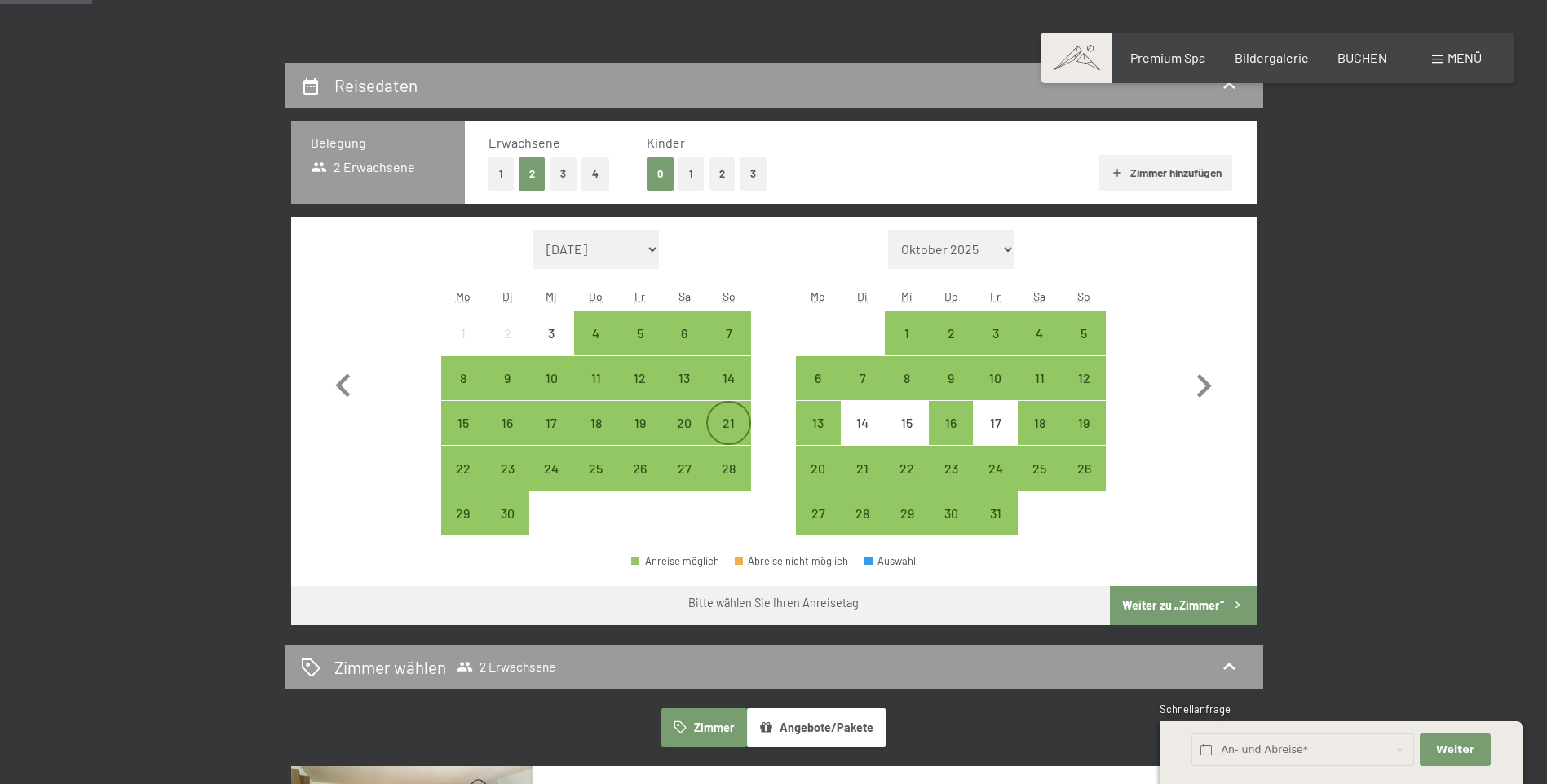
click at [726, 422] on div "21" at bounding box center [728, 437] width 41 height 41
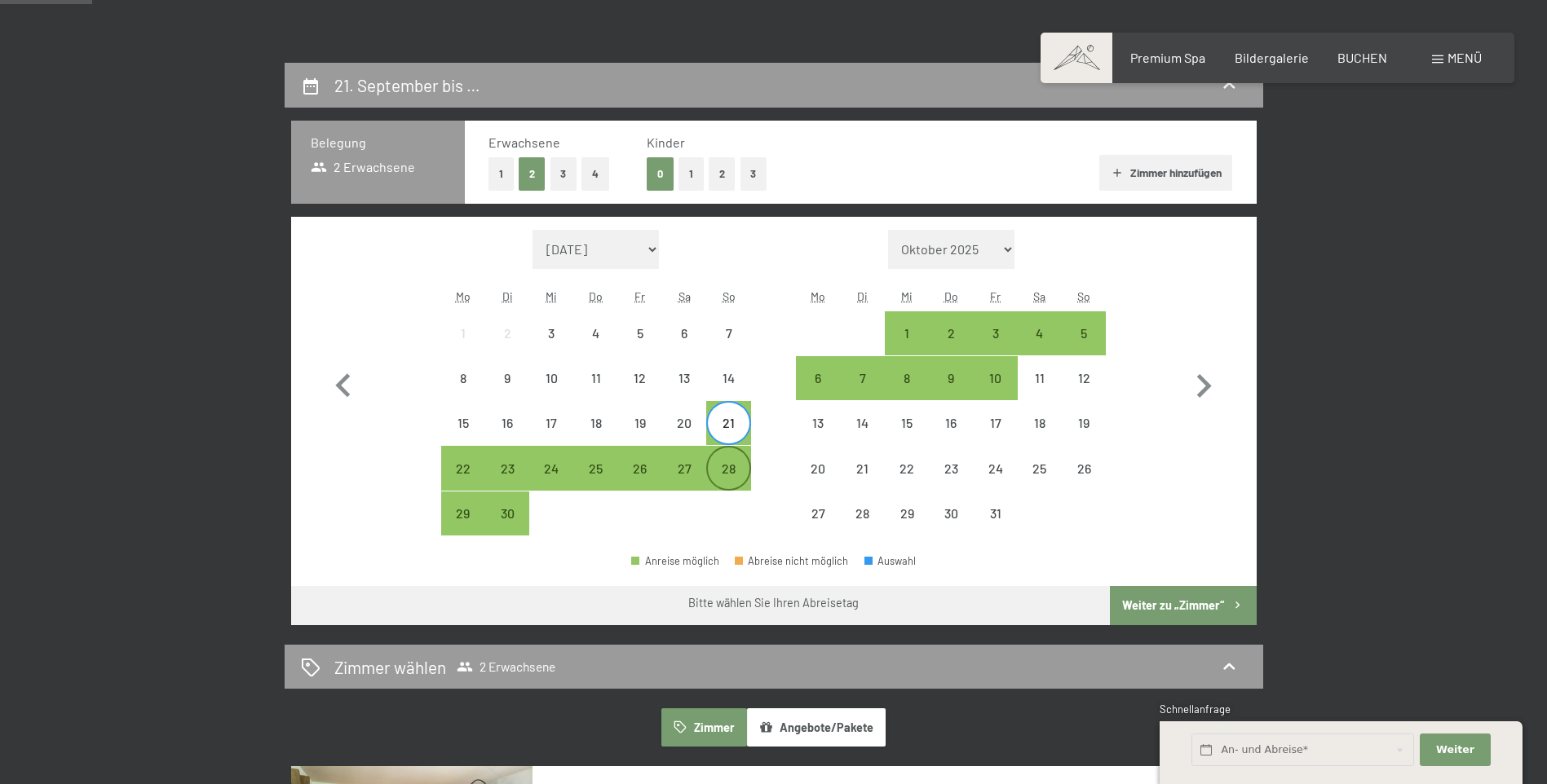
click at [737, 472] on div "28" at bounding box center [728, 482] width 41 height 41
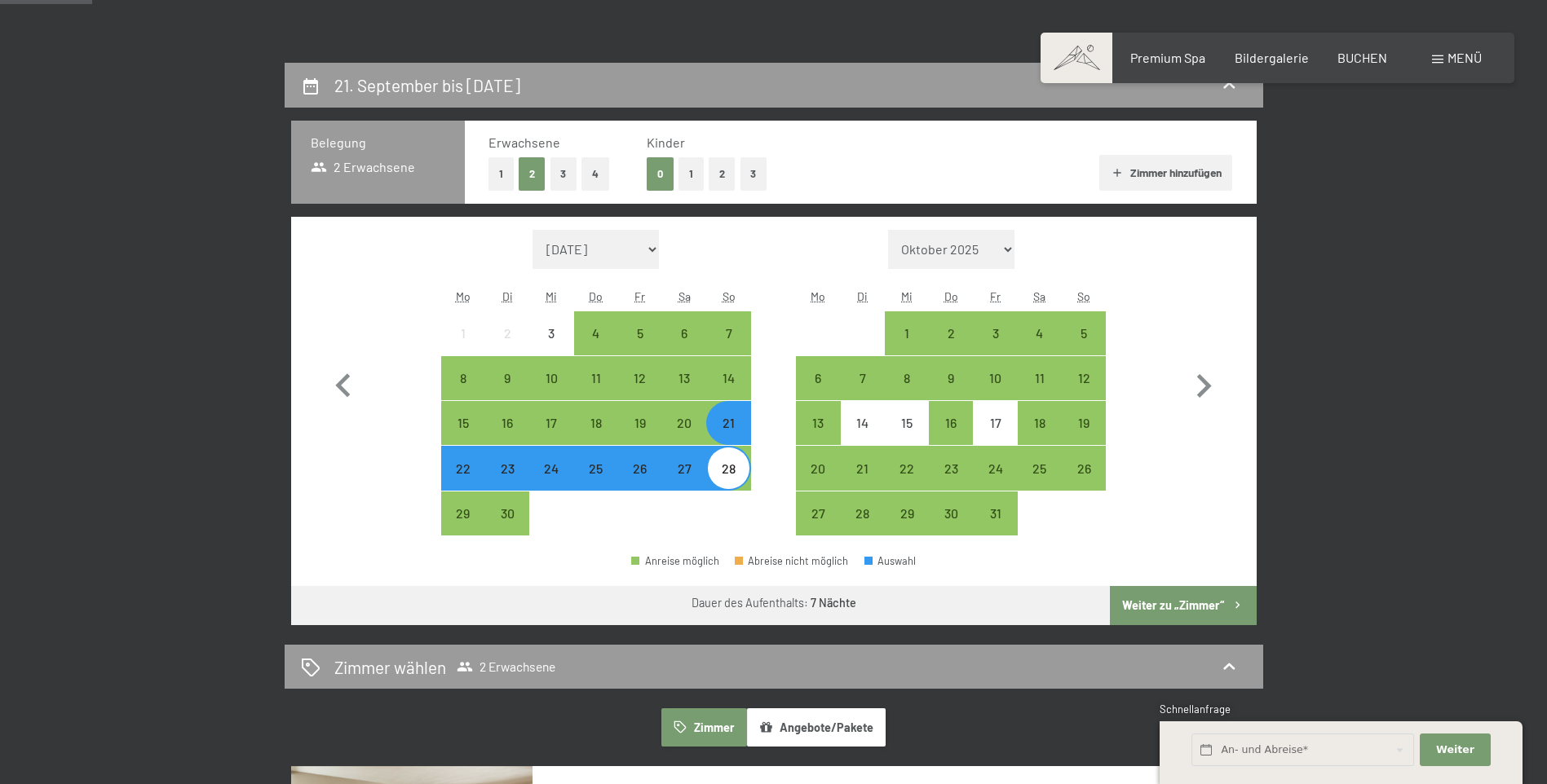
click at [1178, 604] on button "Weiter zu „Zimmer“" at bounding box center [1183, 606] width 146 height 39
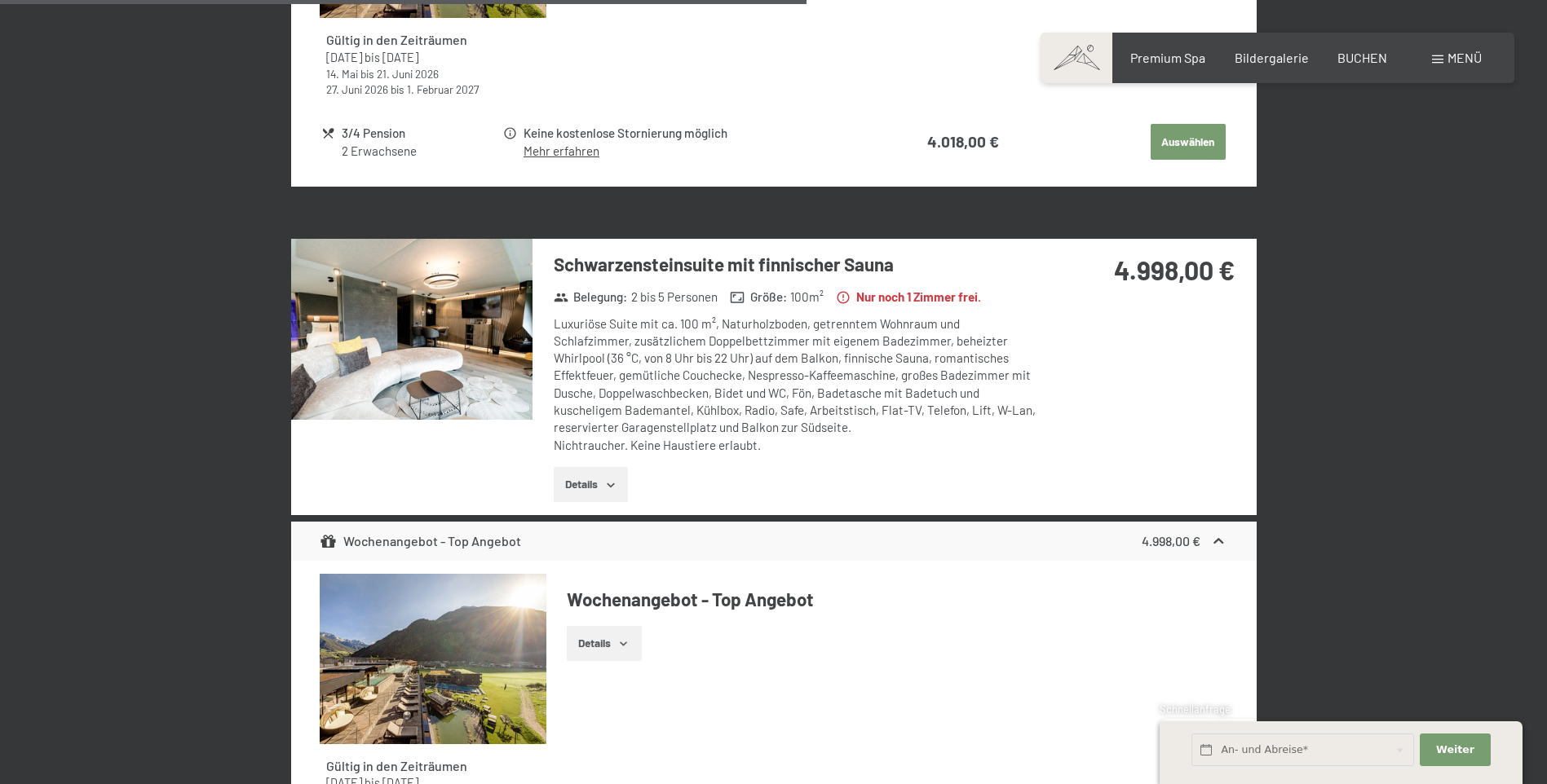
scroll to position [1693, 0]
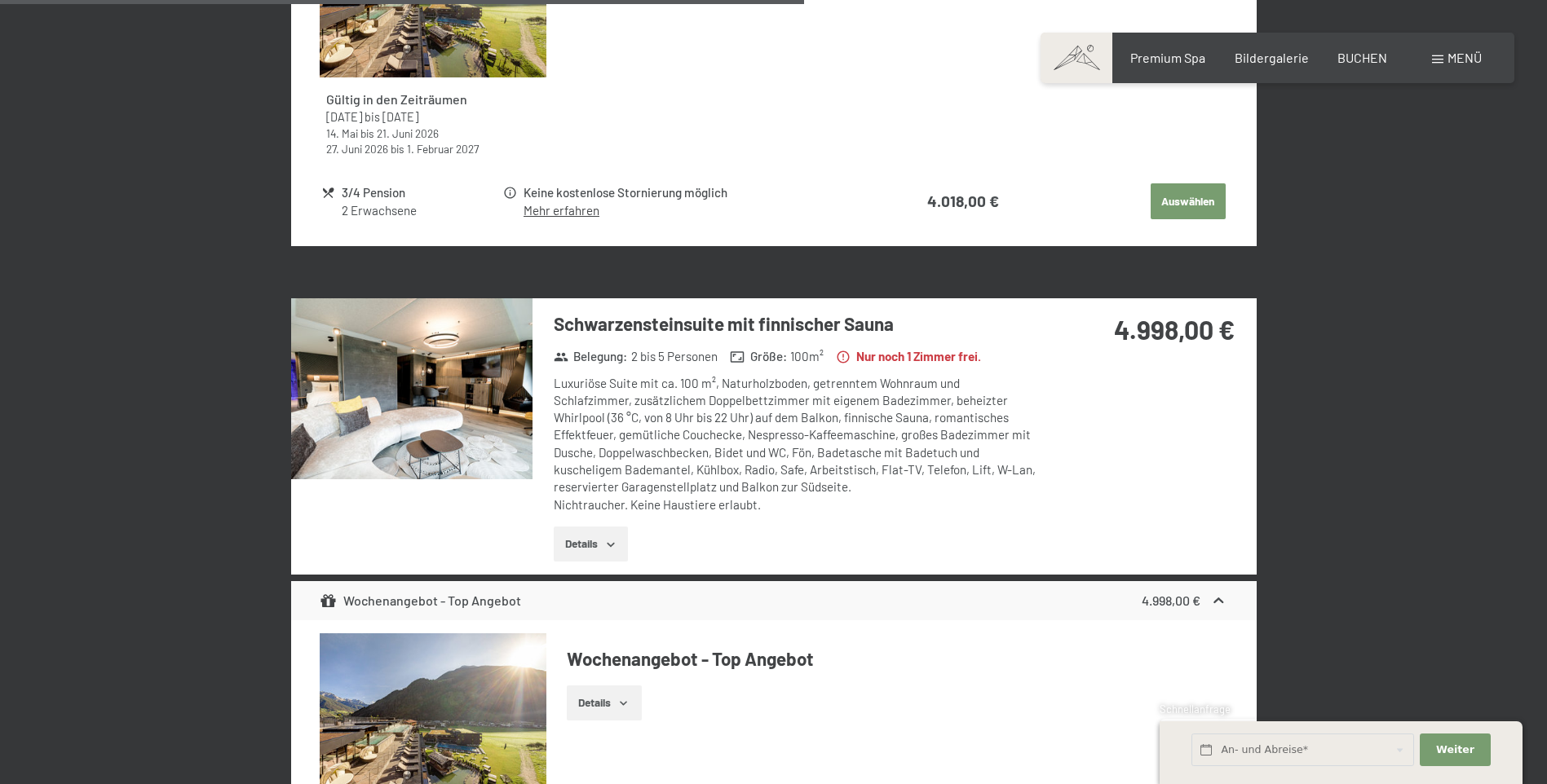
click at [470, 376] on img at bounding box center [412, 388] width 241 height 181
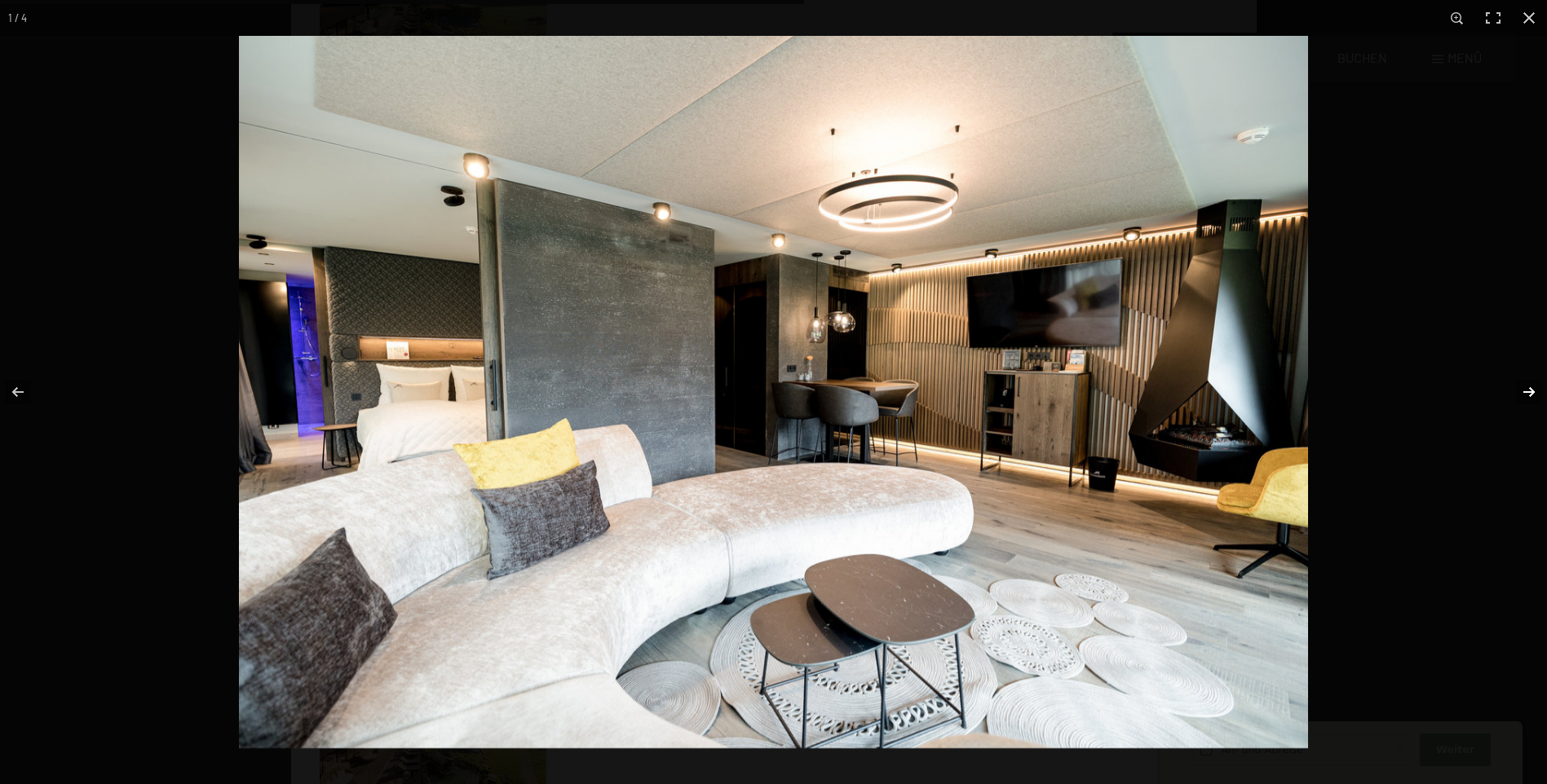
click at [1534, 390] on button "button" at bounding box center [1518, 392] width 57 height 82
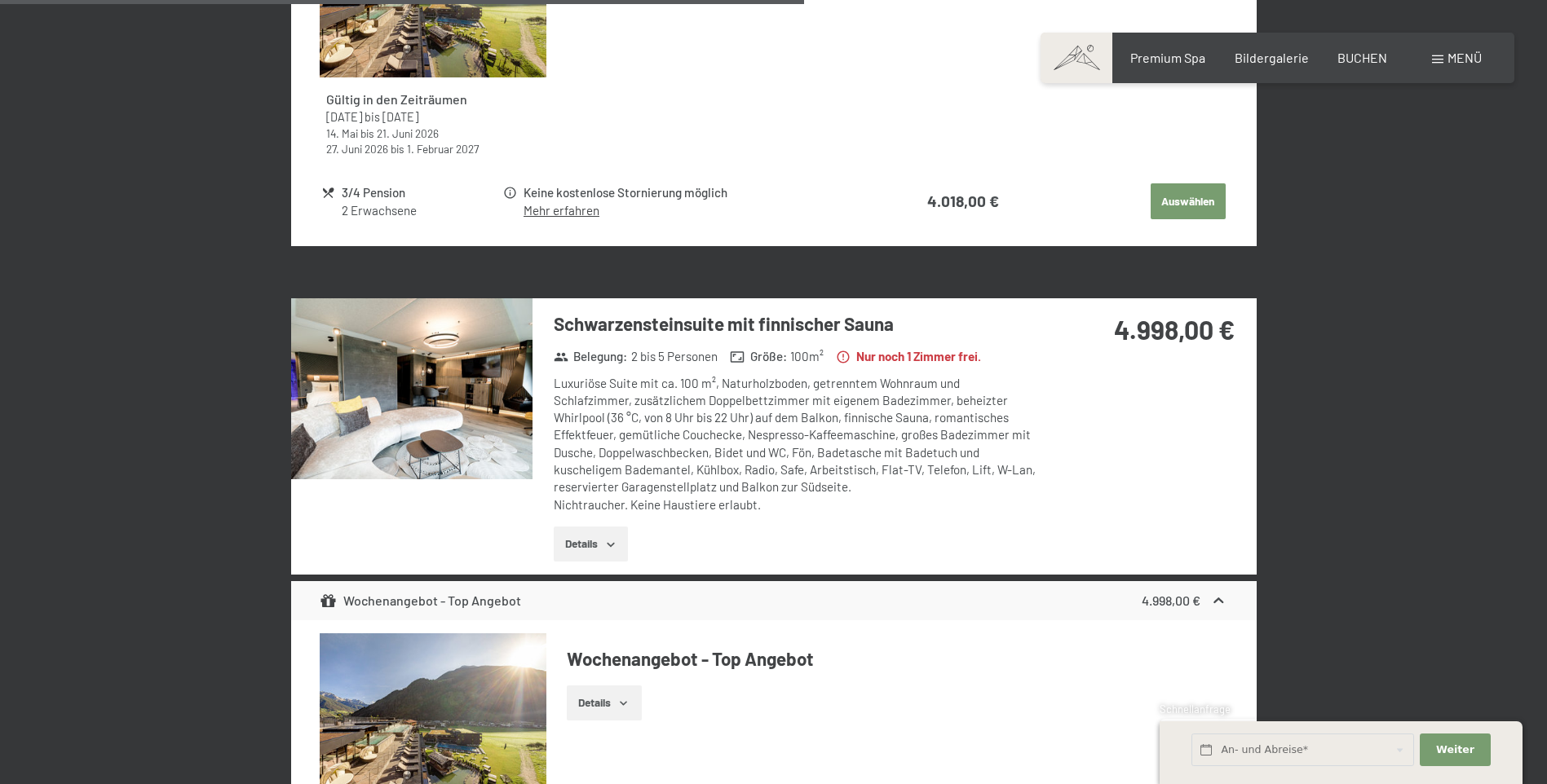
click at [0, 0] on button "button" at bounding box center [0, 0] width 0 height 0
